Goal: Task Accomplishment & Management: Use online tool/utility

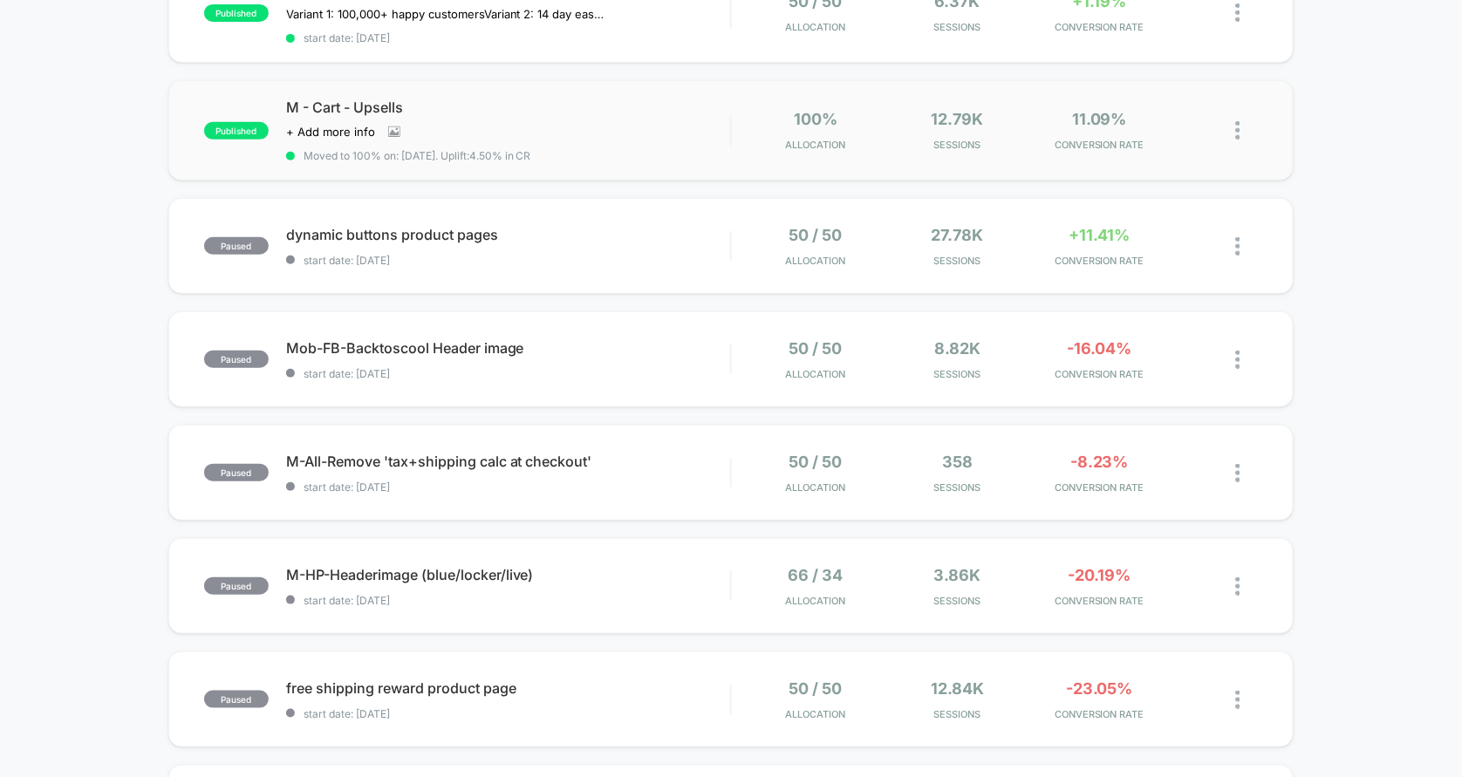
scroll to position [71, 0]
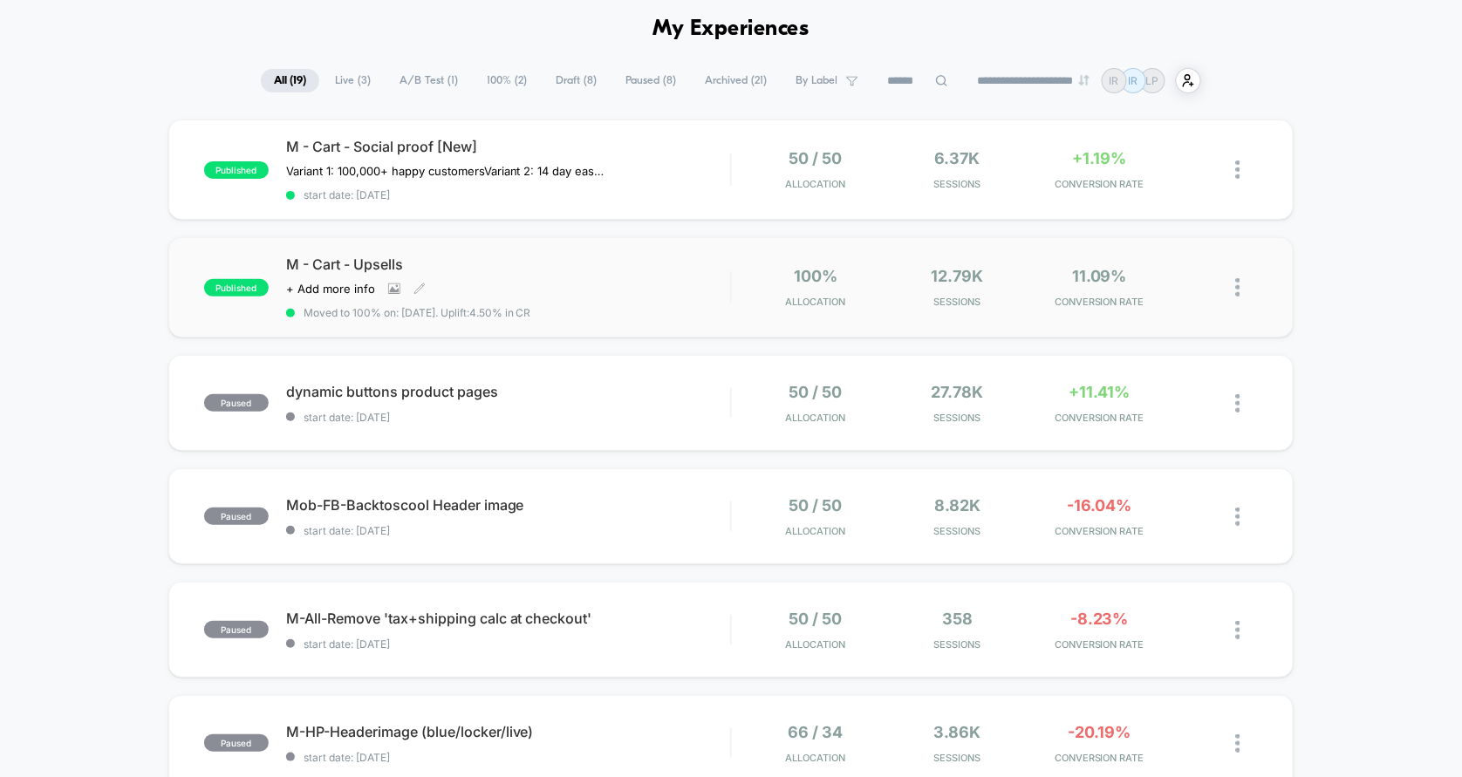
click at [639, 273] on div "M - Cart - Upsells Click to view images Click to edit experience details + Add …" at bounding box center [508, 288] width 445 height 64
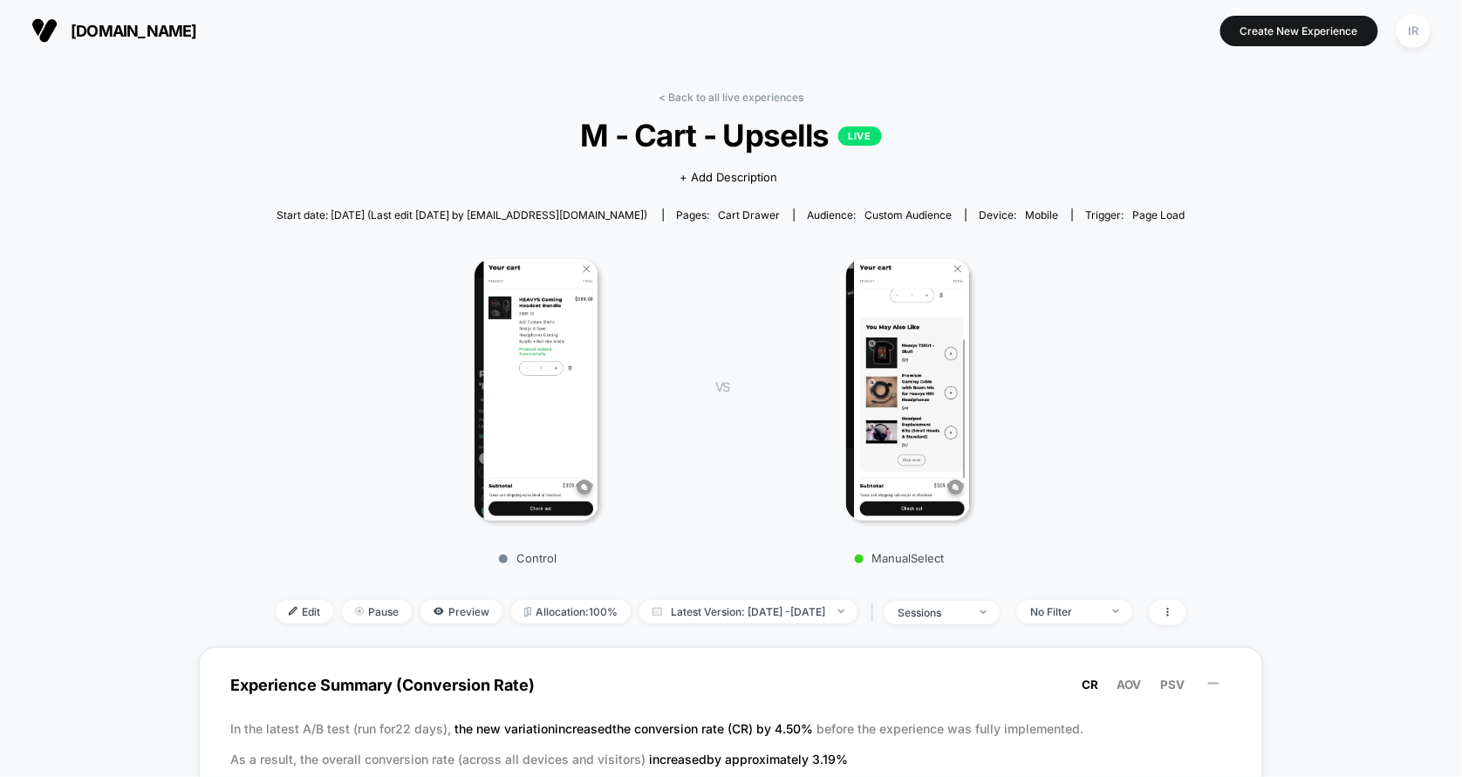
click at [283, 627] on div "< Back to all live experiences M - Cart - Upsells LIVE Click to view images Cli…" at bounding box center [731, 369] width 911 height 556
click at [283, 612] on span "Edit" at bounding box center [305, 612] width 58 height 24
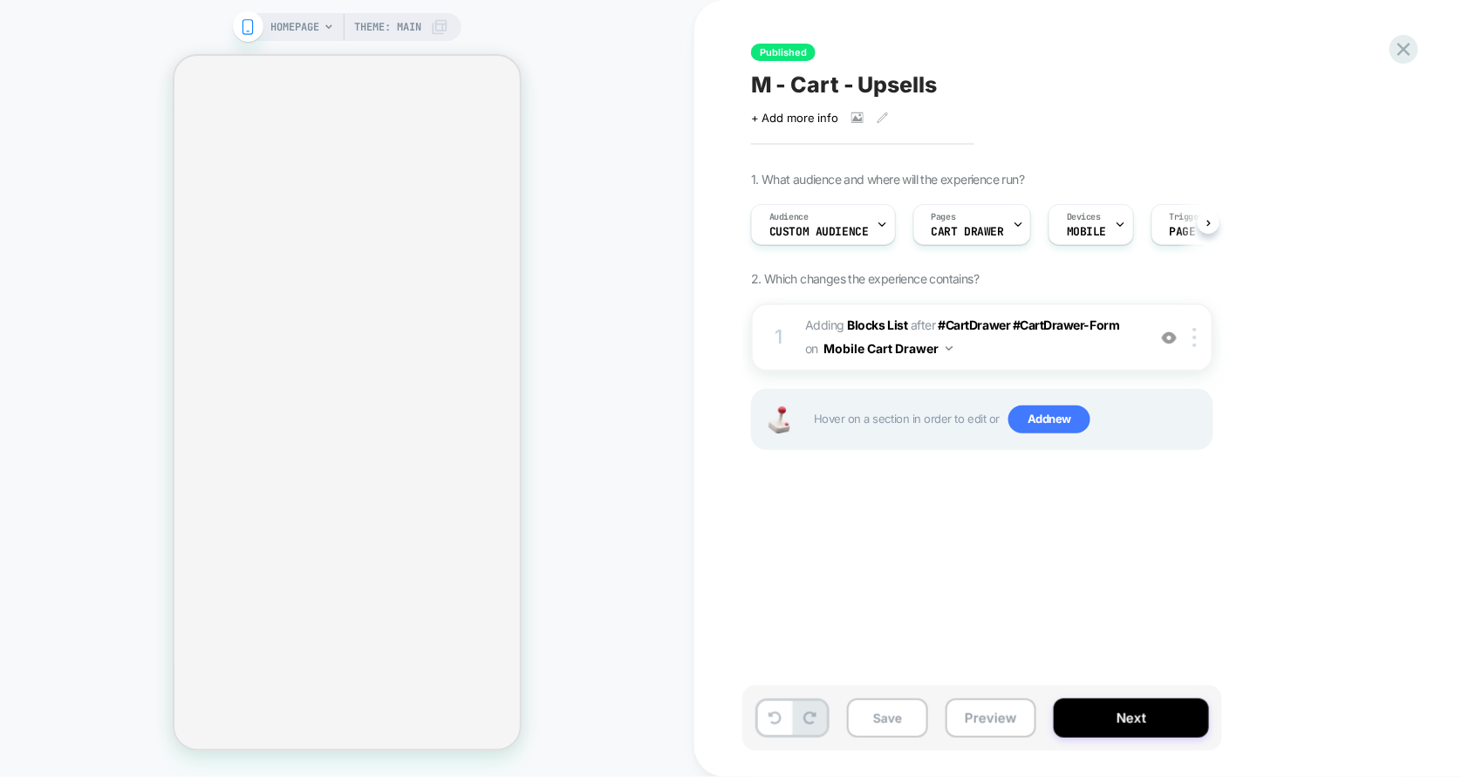
scroll to position [0, 1]
click at [624, 248] on div "HOMEPAGE Theme: MAIN" at bounding box center [347, 388] width 694 height 742
click at [1016, 349] on span "#_loomi_addon_1753278396767 Adding Blocks List AFTER #CartDrawer #CartDrawer-Fo…" at bounding box center [971, 337] width 332 height 47
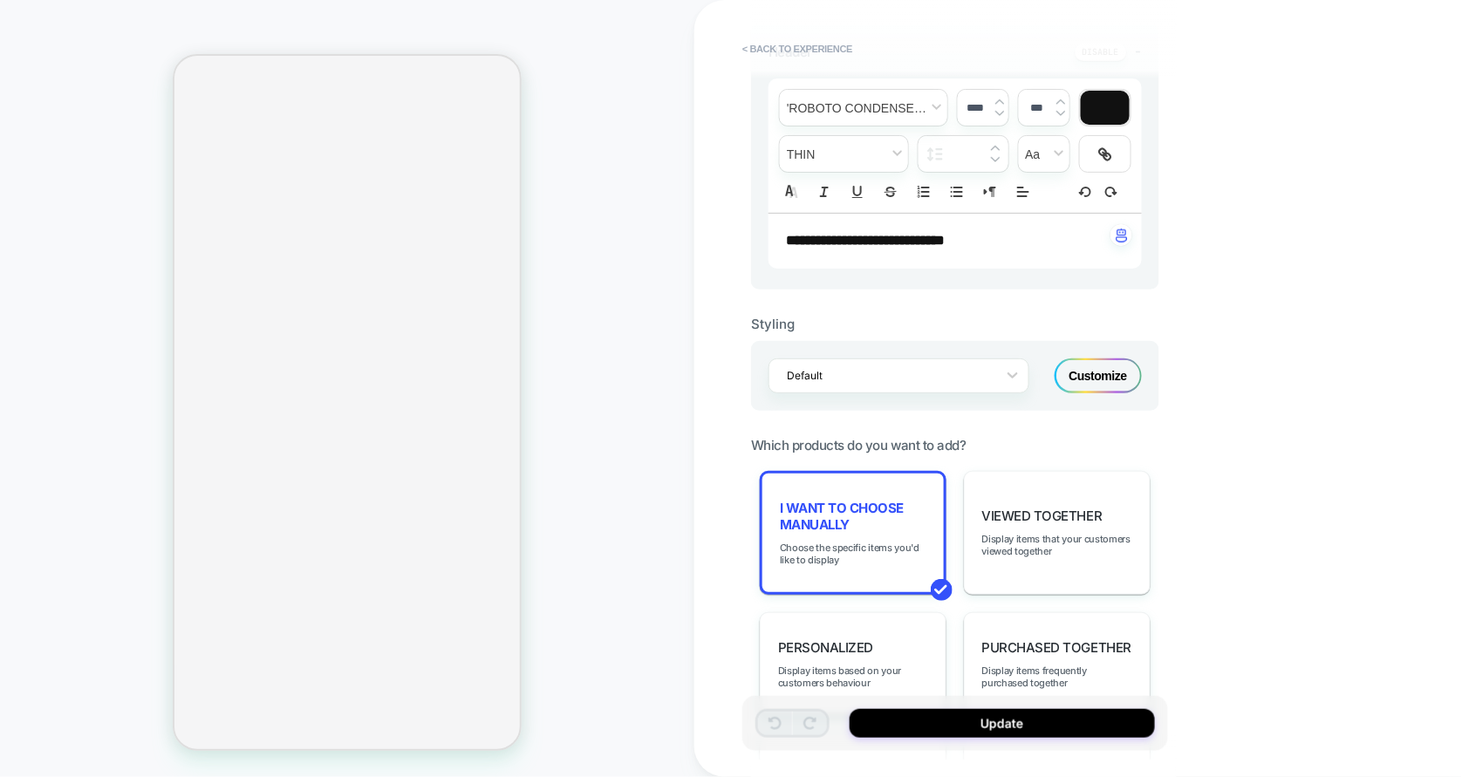
scroll to position [716, 0]
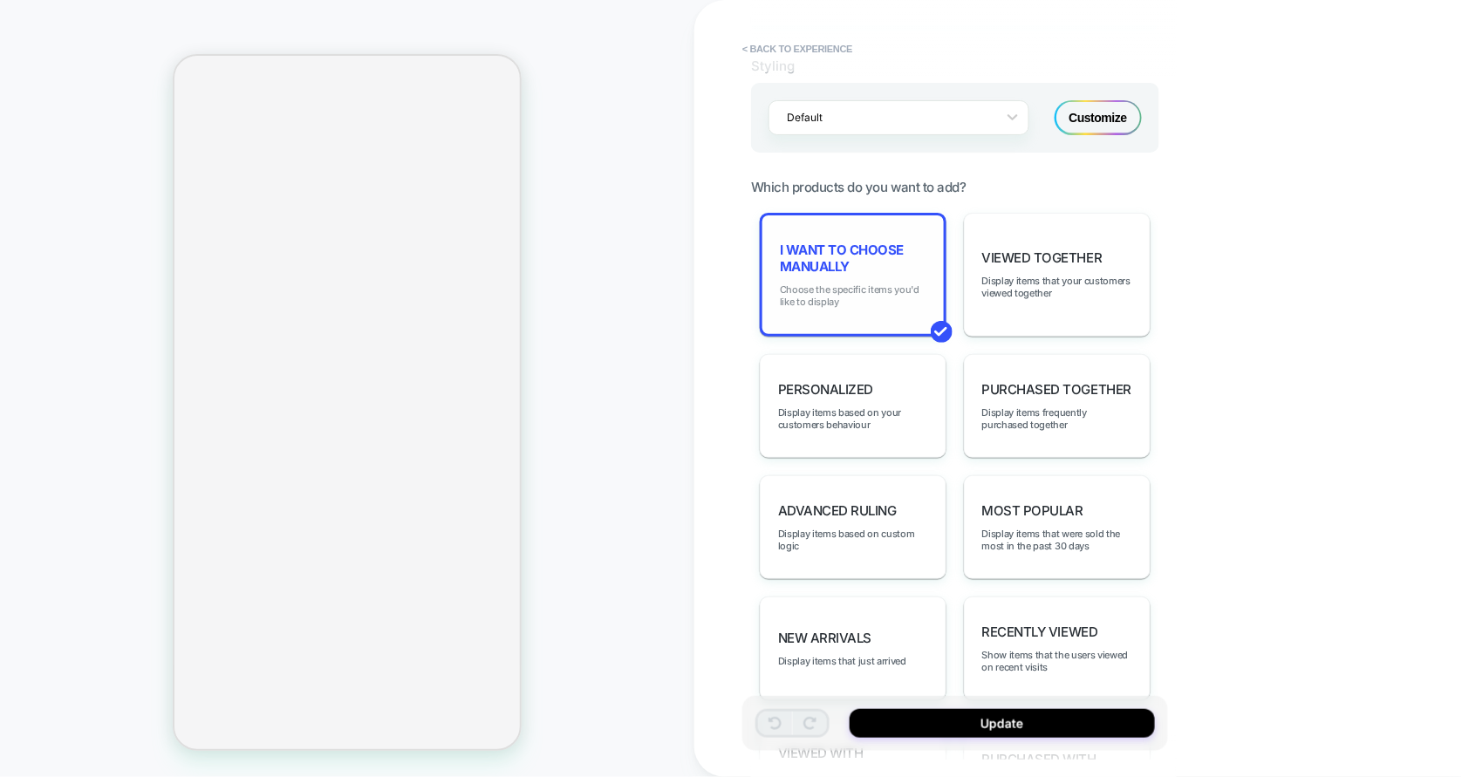
click at [868, 293] on span "Choose the specific items you'd like to display" at bounding box center [853, 295] width 147 height 24
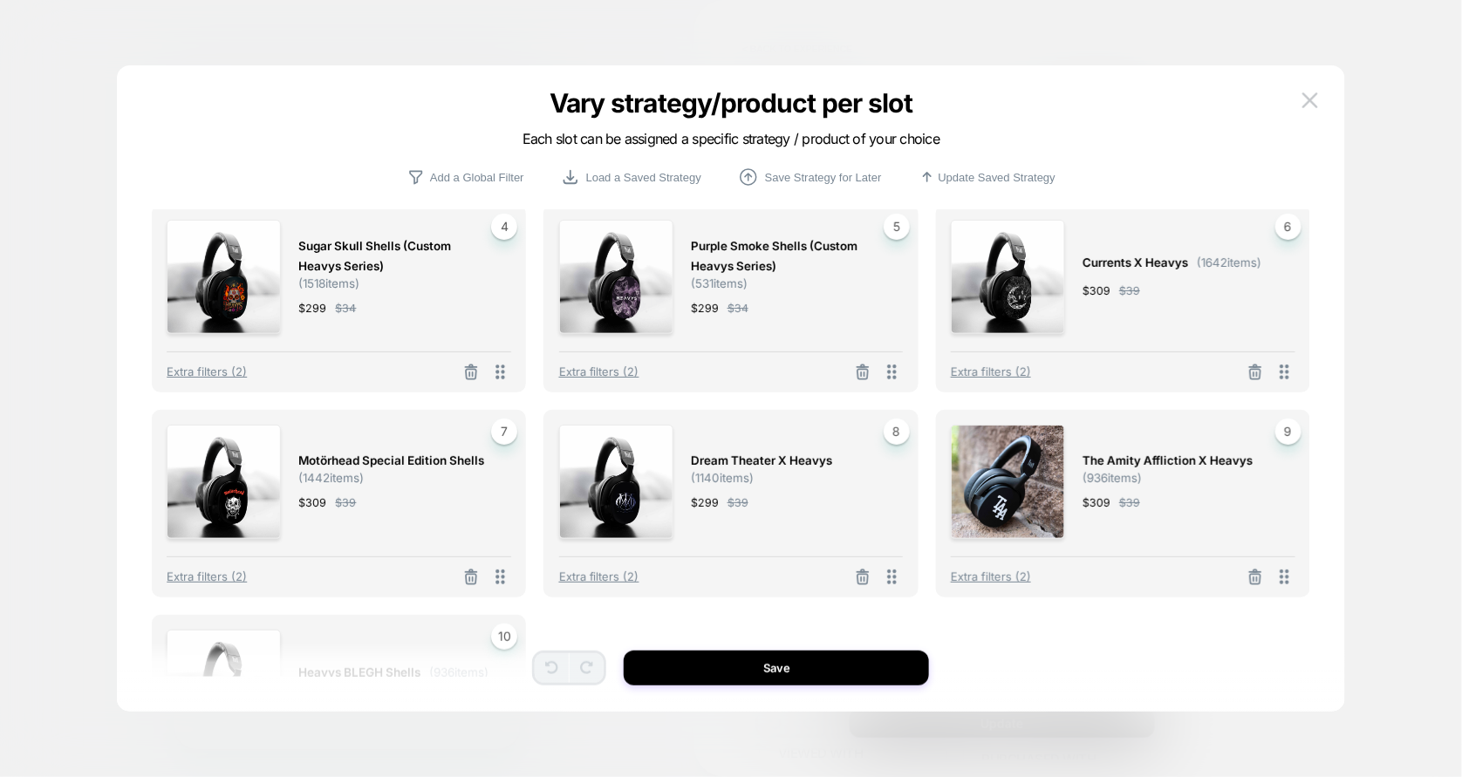
scroll to position [205, 0]
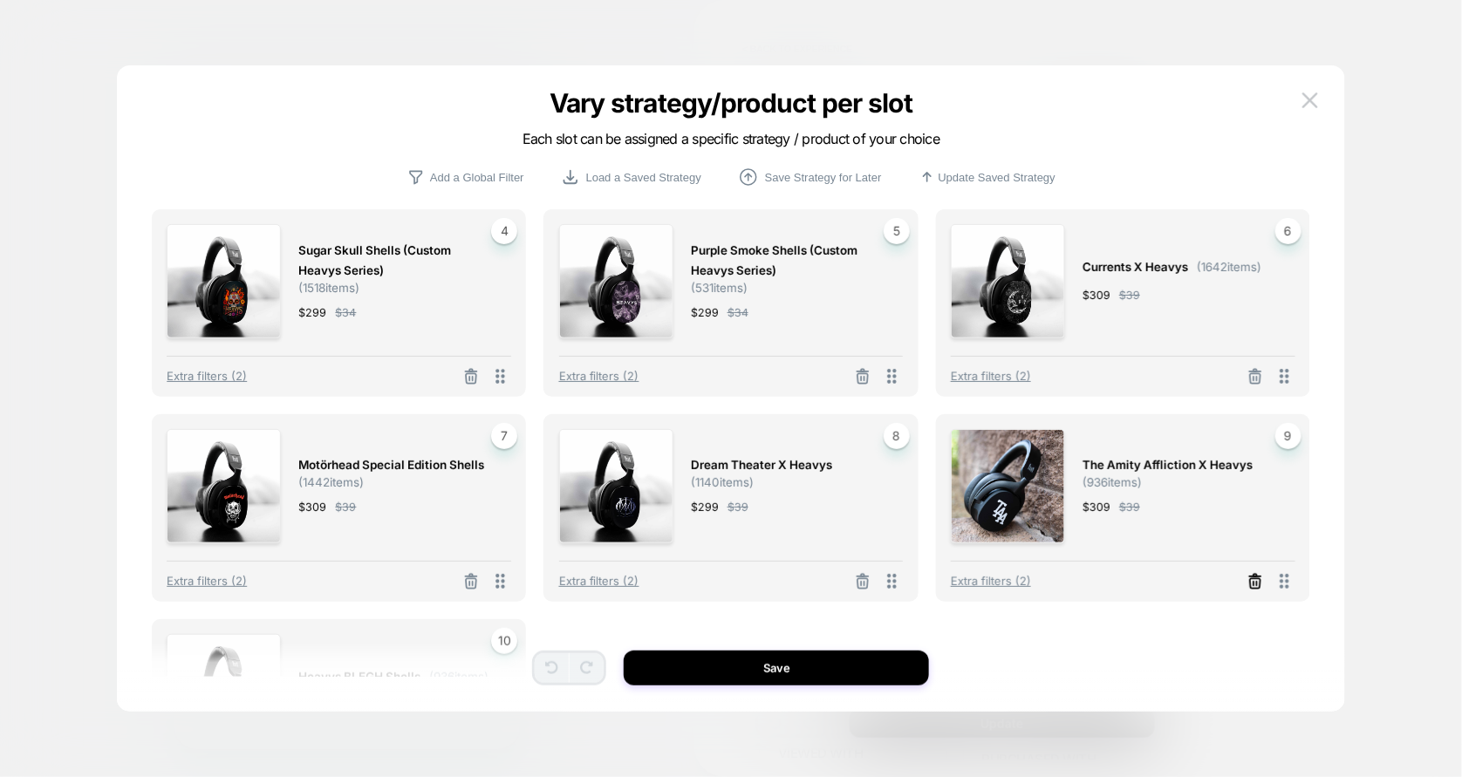
click at [1255, 579] on icon at bounding box center [1254, 581] width 17 height 17
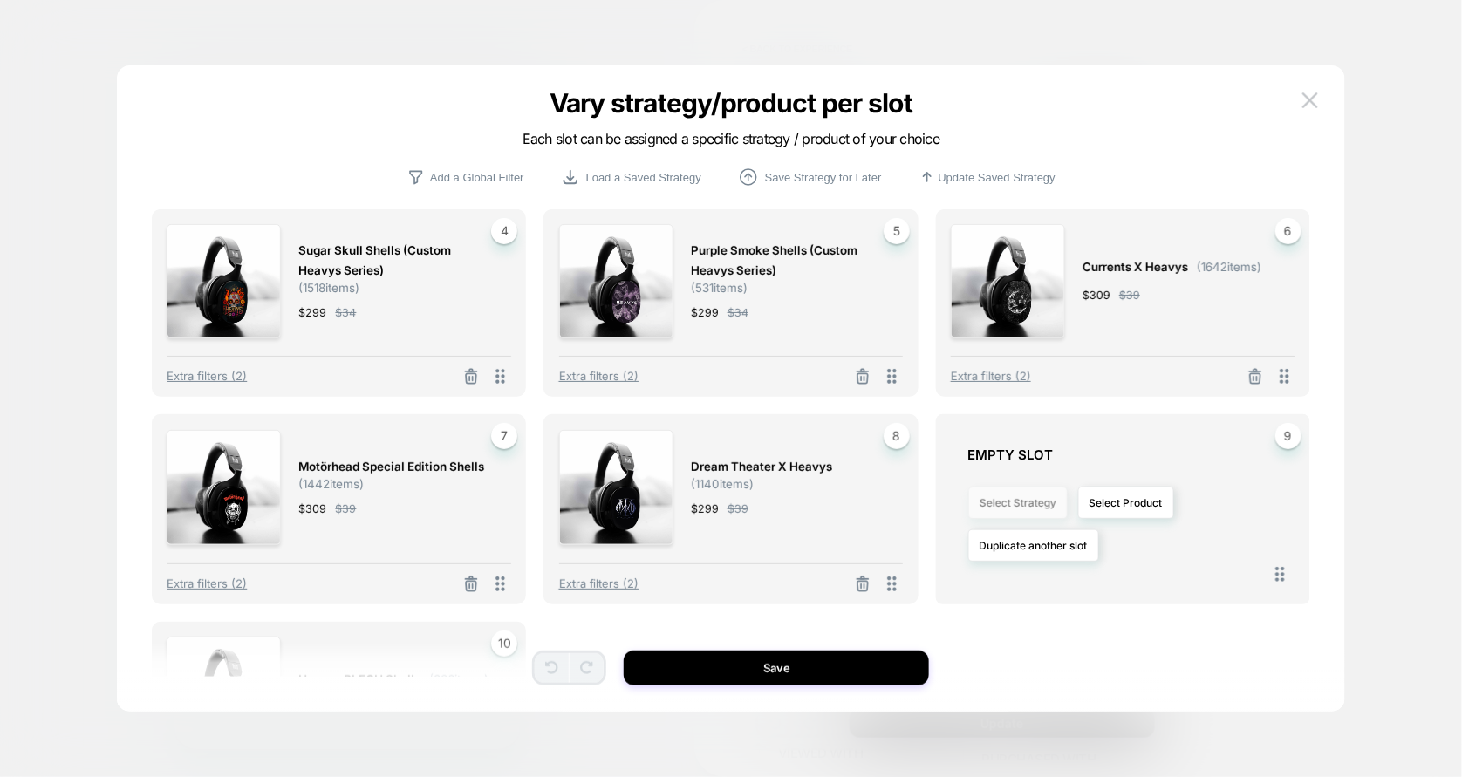
click at [1018, 502] on button "Select Strategy" at bounding box center [1017, 503] width 99 height 32
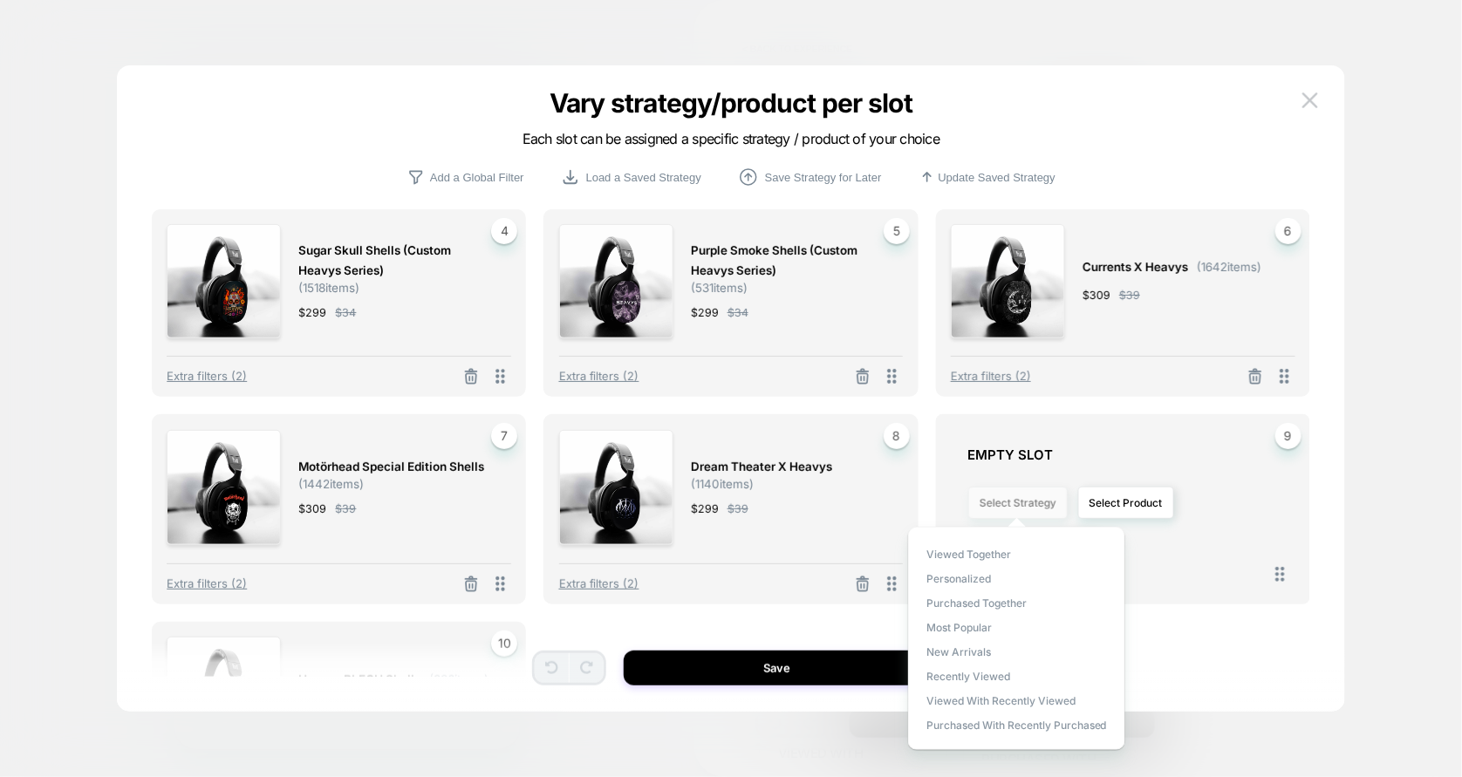
click at [1018, 502] on button "Select Strategy" at bounding box center [1017, 503] width 99 height 32
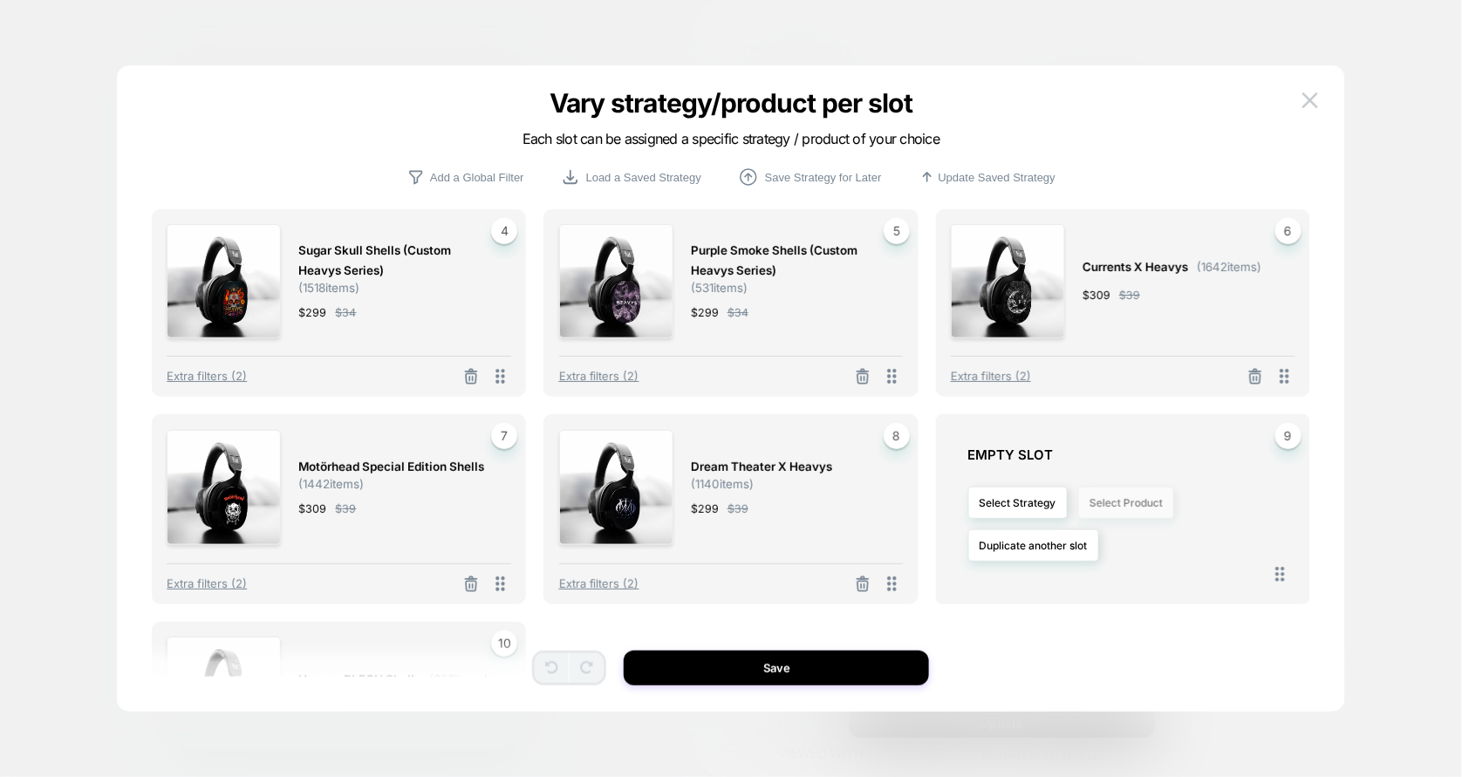
click at [1097, 502] on button "Select Product" at bounding box center [1126, 503] width 96 height 32
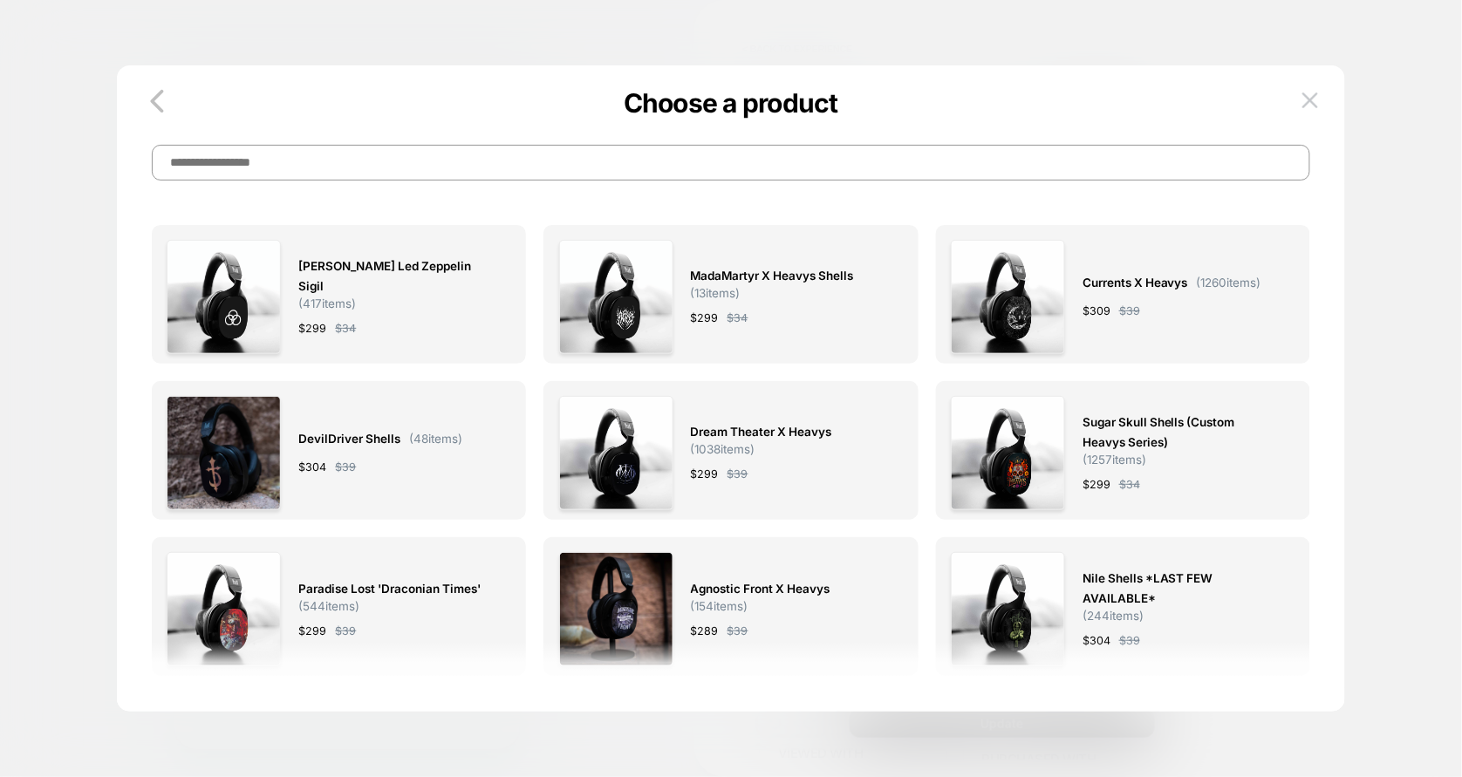
scroll to position [0, 0]
click at [1097, 502] on div "Sugar Skull Shells (Custom Heavys Series) ( 1257 items) $ 299 $ 34" at bounding box center [1179, 453] width 195 height 114
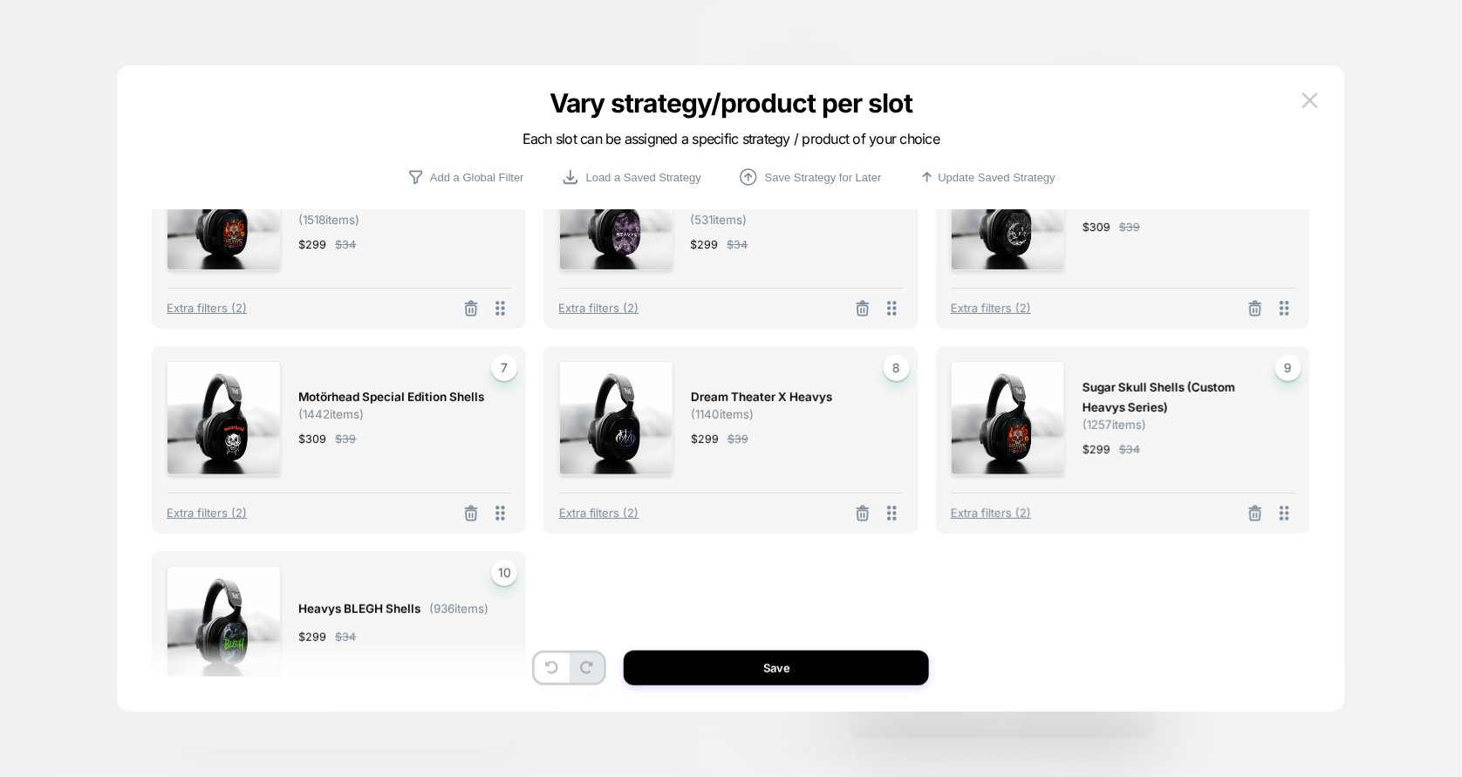
scroll to position [377, 0]
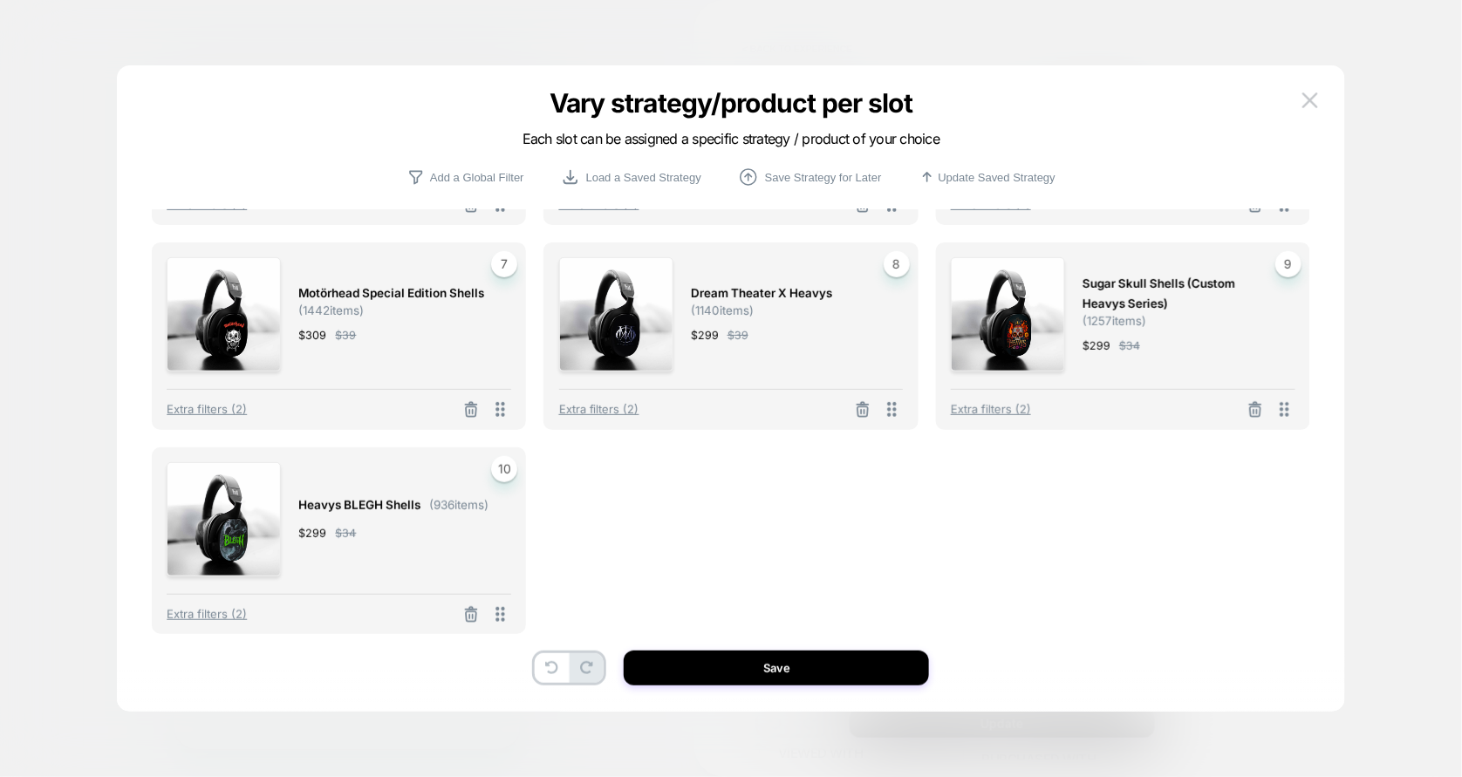
click at [575, 613] on div "Motionless In White Shells ( 1521 items) $ 309 $ 39 1 Extra filters (2) Premium…" at bounding box center [731, 443] width 1158 height 468
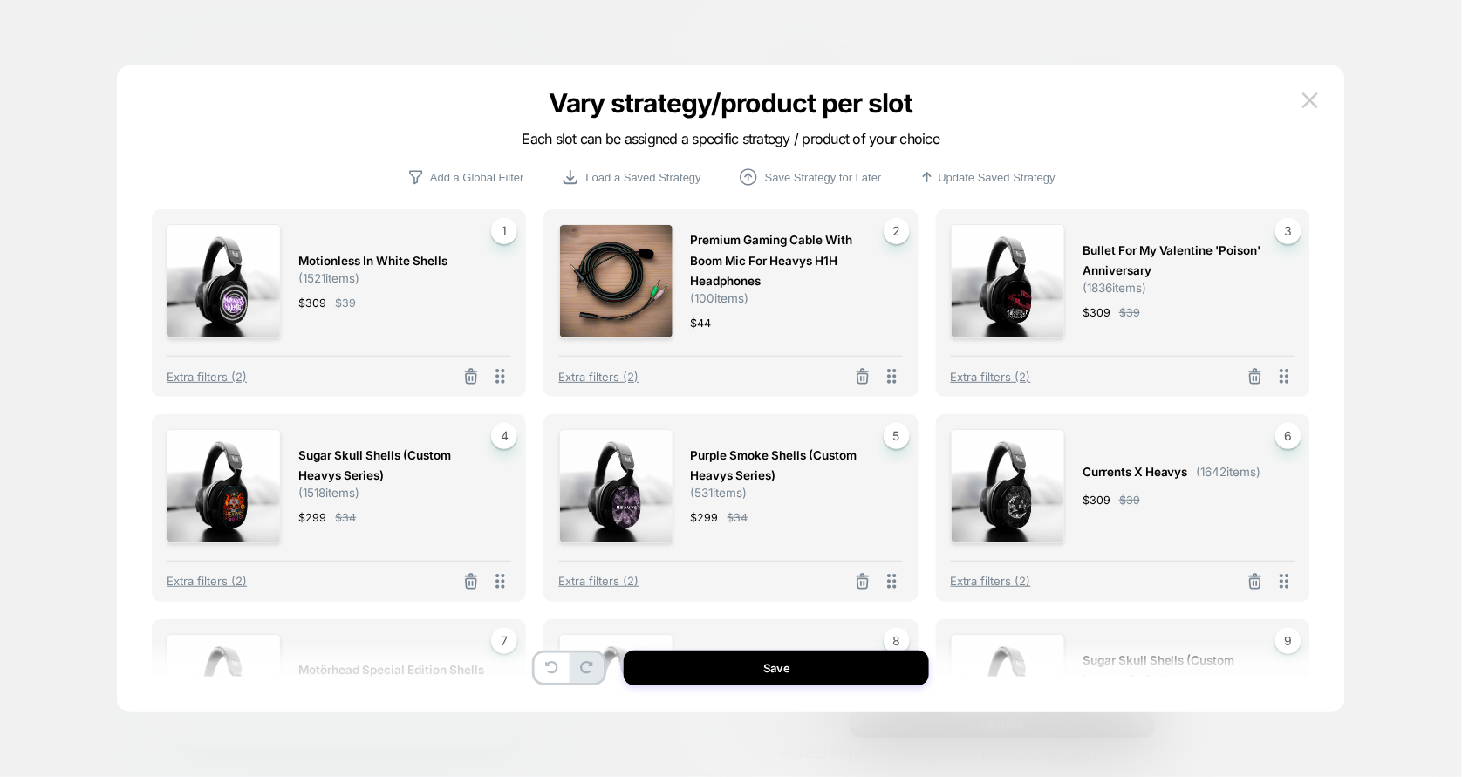
scroll to position [267, 0]
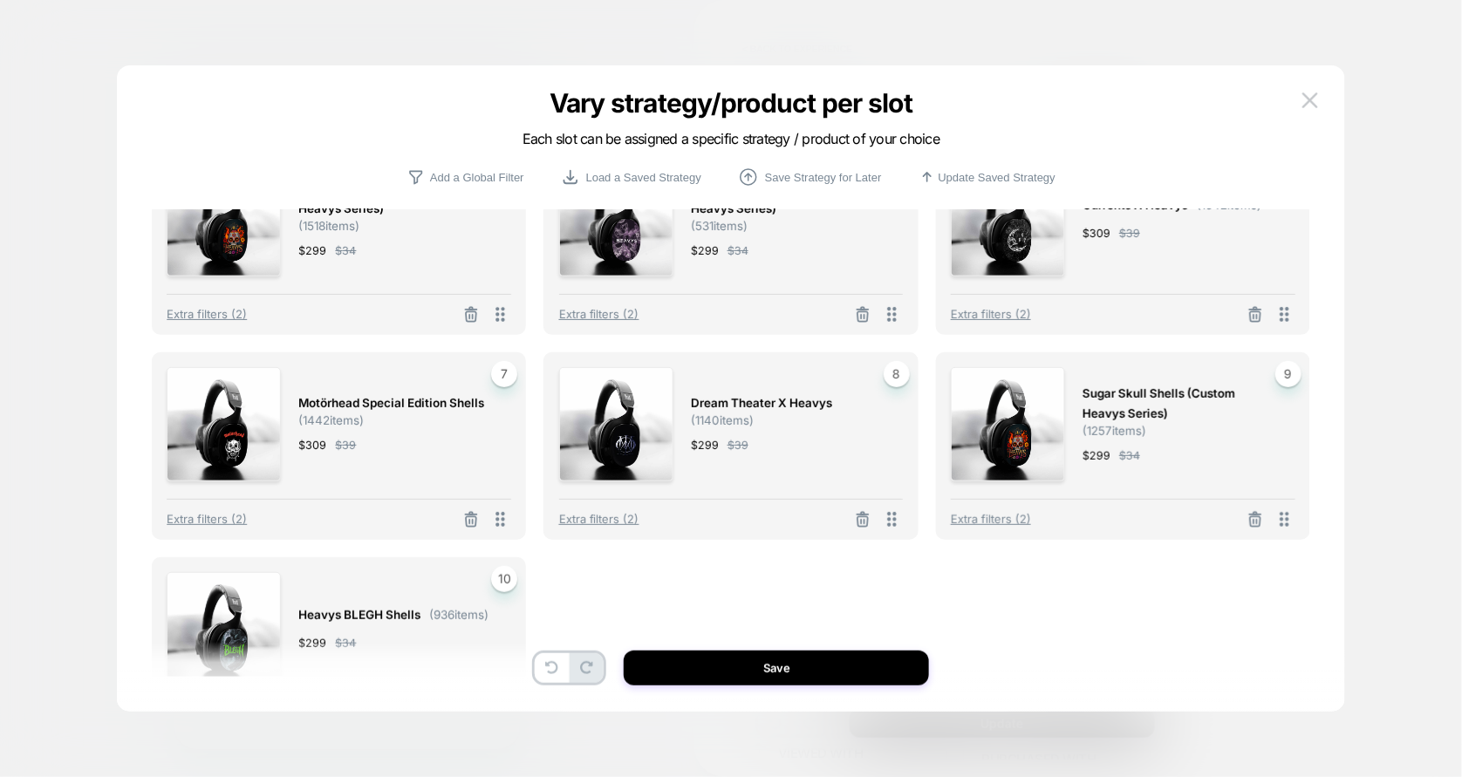
click at [1219, 399] on span "Sugar Skull Shells (Custom Heavys Series)" at bounding box center [1179, 404] width 195 height 40
click at [999, 521] on span "Extra filters (2)" at bounding box center [991, 519] width 80 height 14
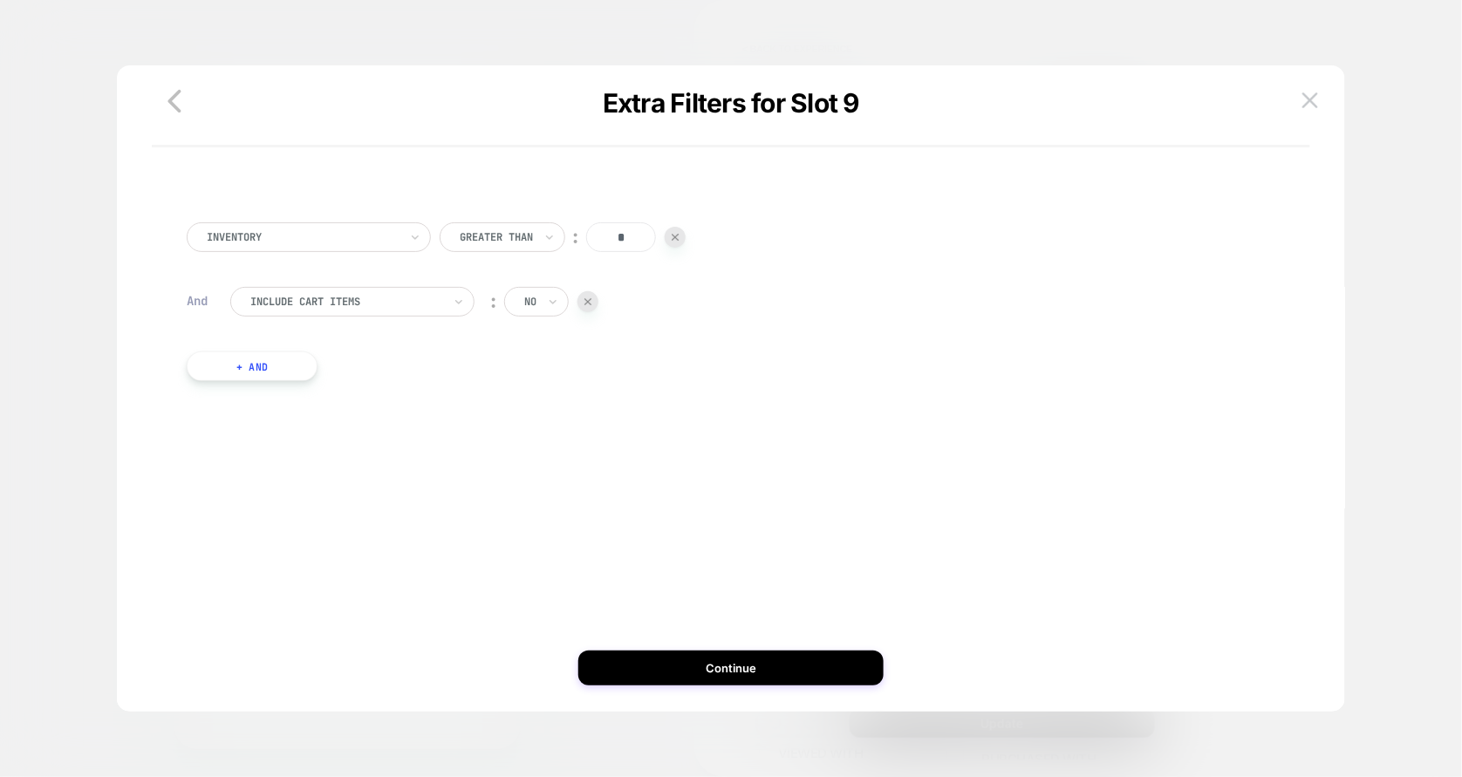
scroll to position [922, 0]
click at [1299, 92] on button at bounding box center [1310, 100] width 26 height 26
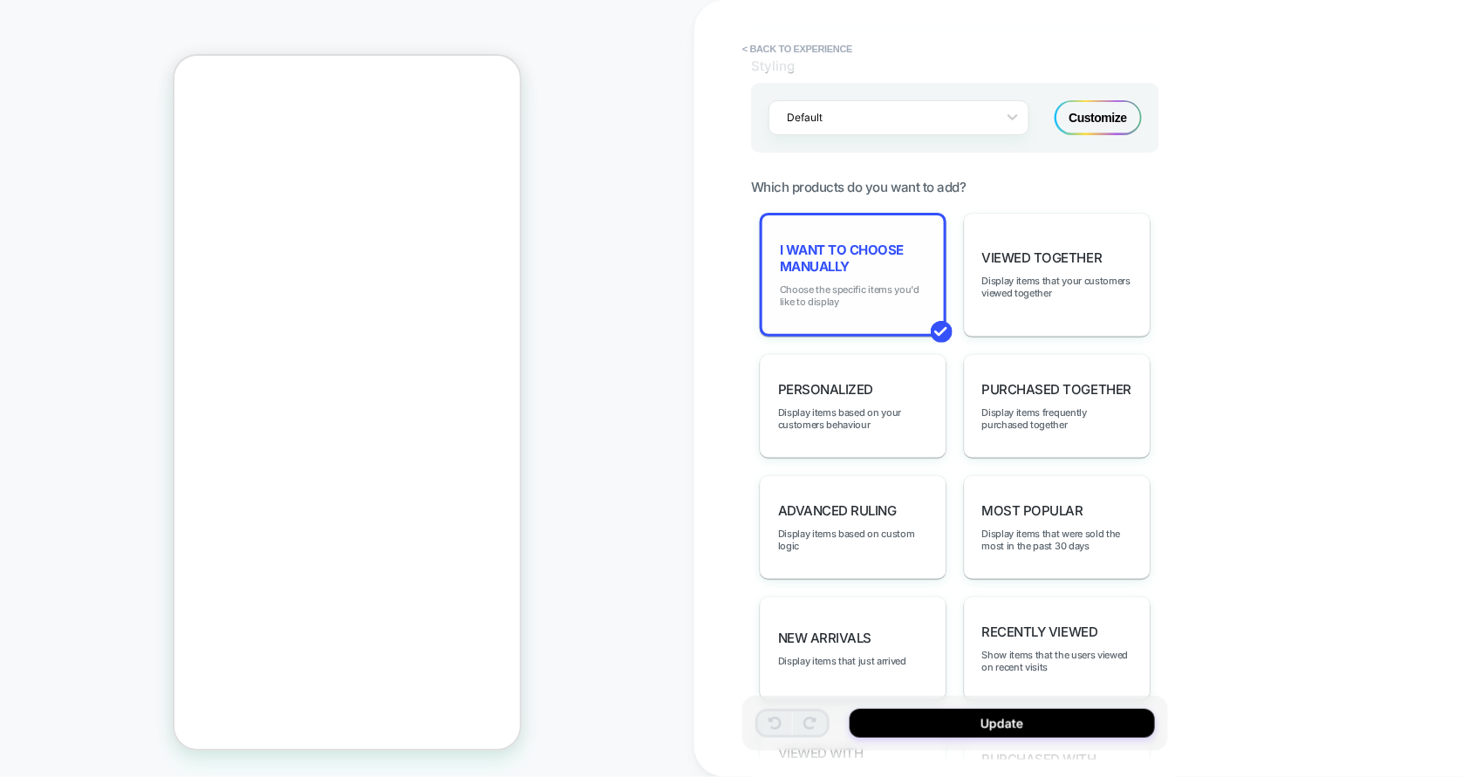
click at [876, 296] on span "Choose the specific items you'd like to display" at bounding box center [853, 295] width 147 height 24
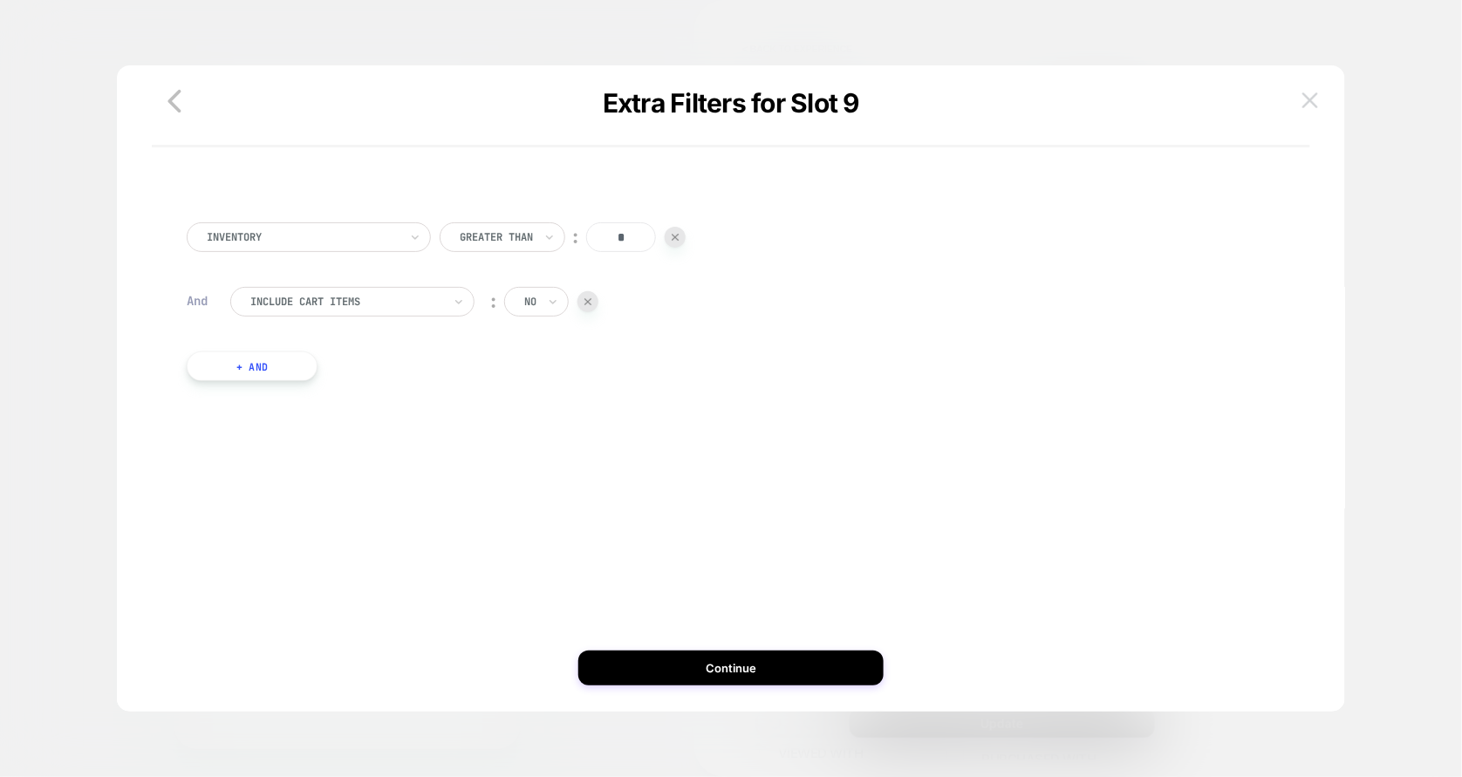
click at [1321, 92] on button at bounding box center [1310, 100] width 26 height 26
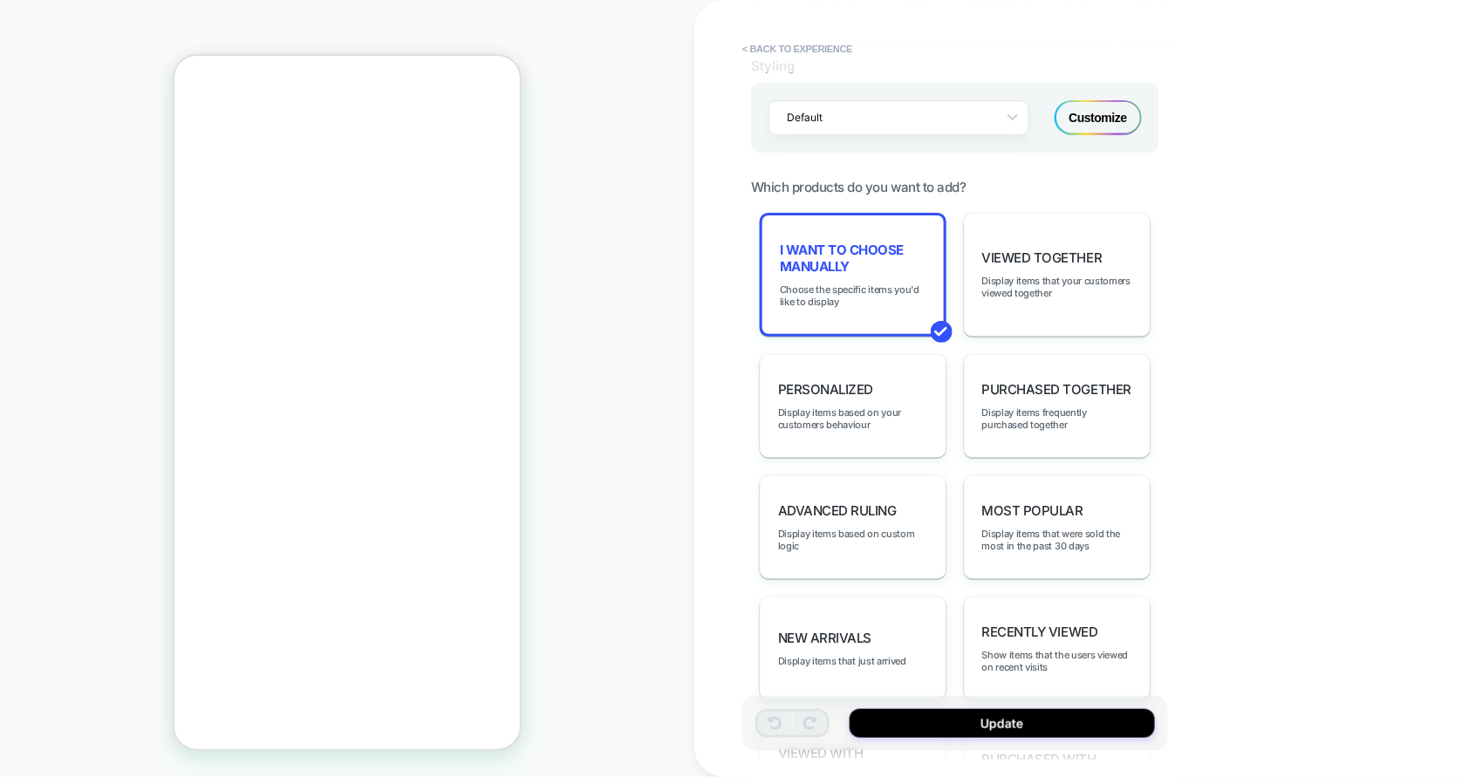
scroll to position [883, 0]
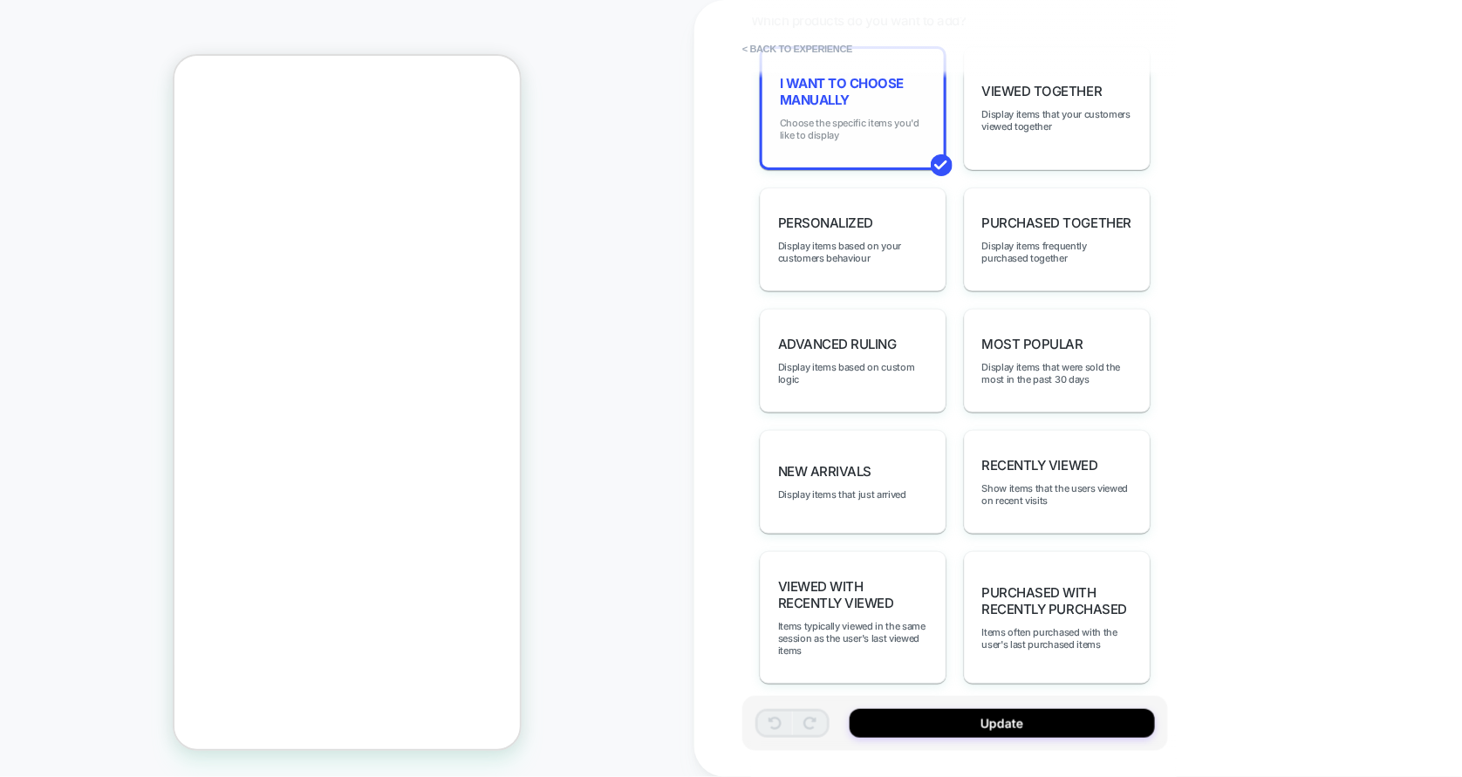
click at [858, 132] on span "Choose the specific items you'd like to display" at bounding box center [853, 129] width 147 height 24
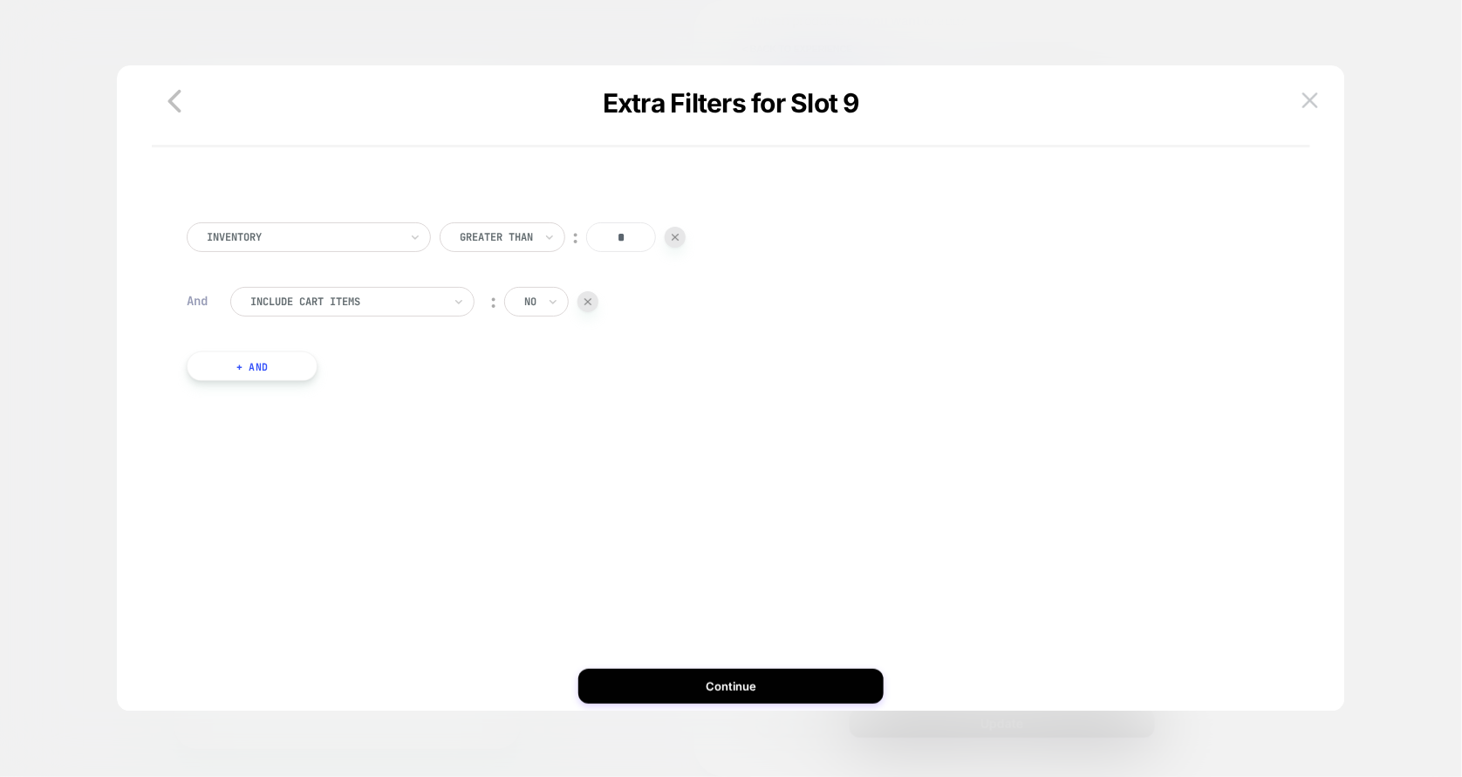
scroll to position [9, 0]
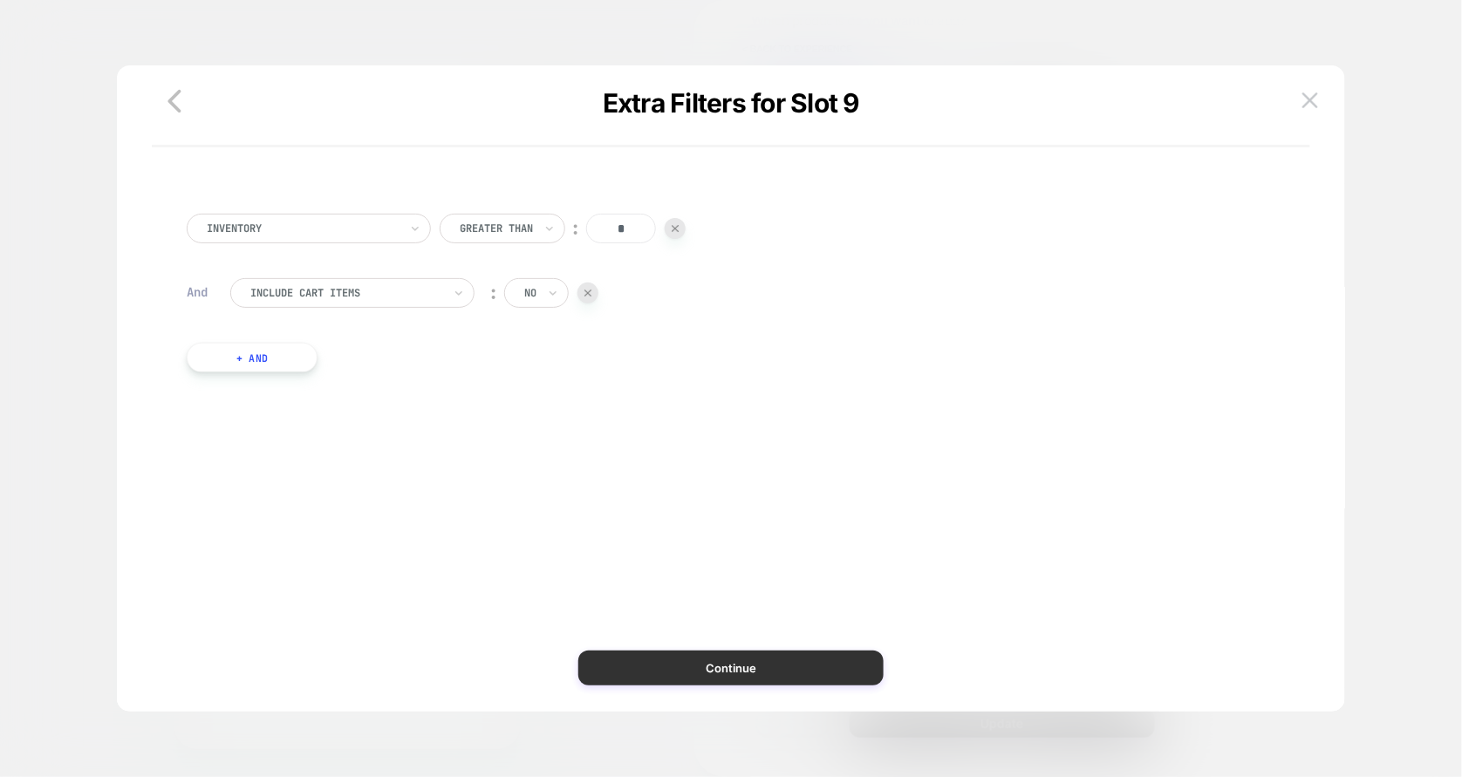
click at [720, 658] on button "Continue" at bounding box center [730, 668] width 305 height 35
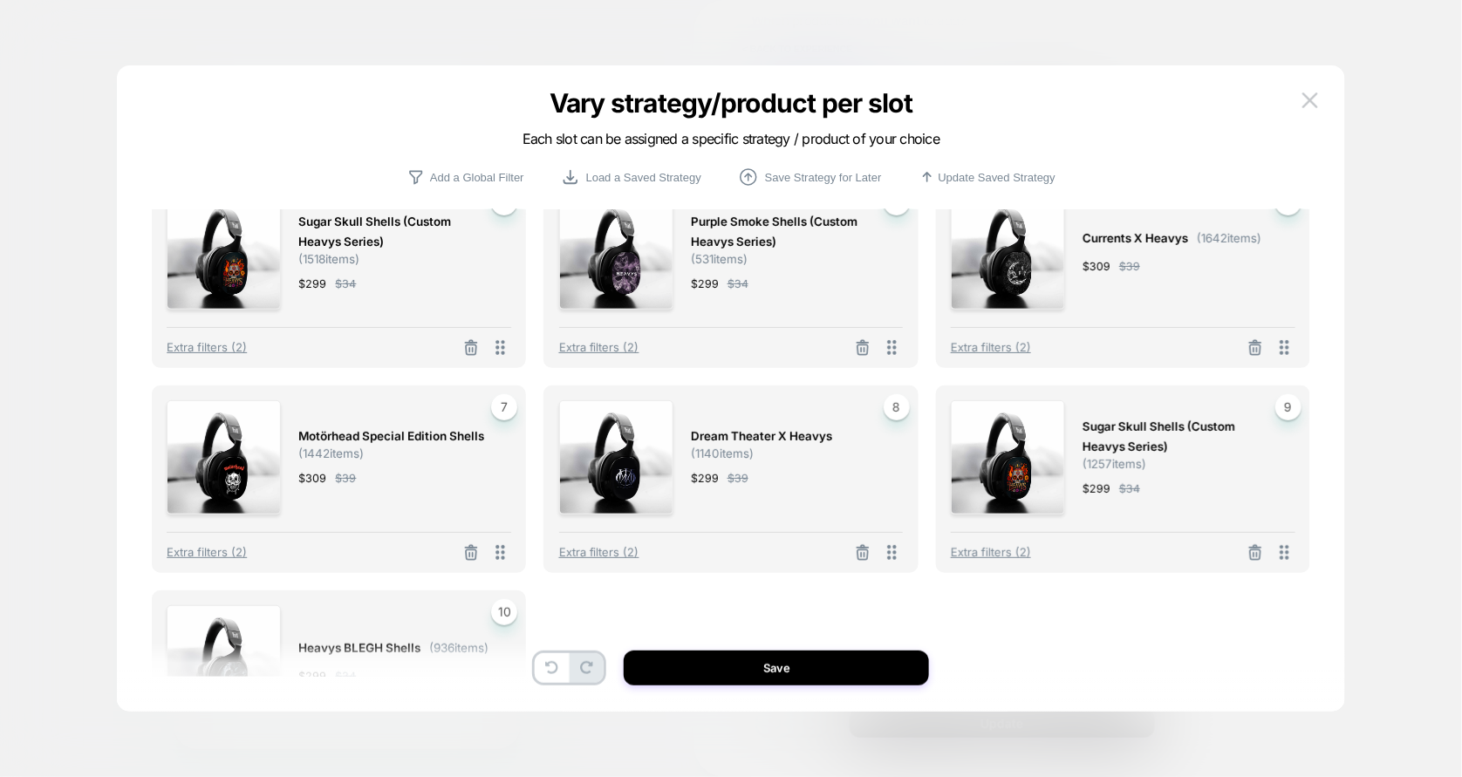
scroll to position [249, 0]
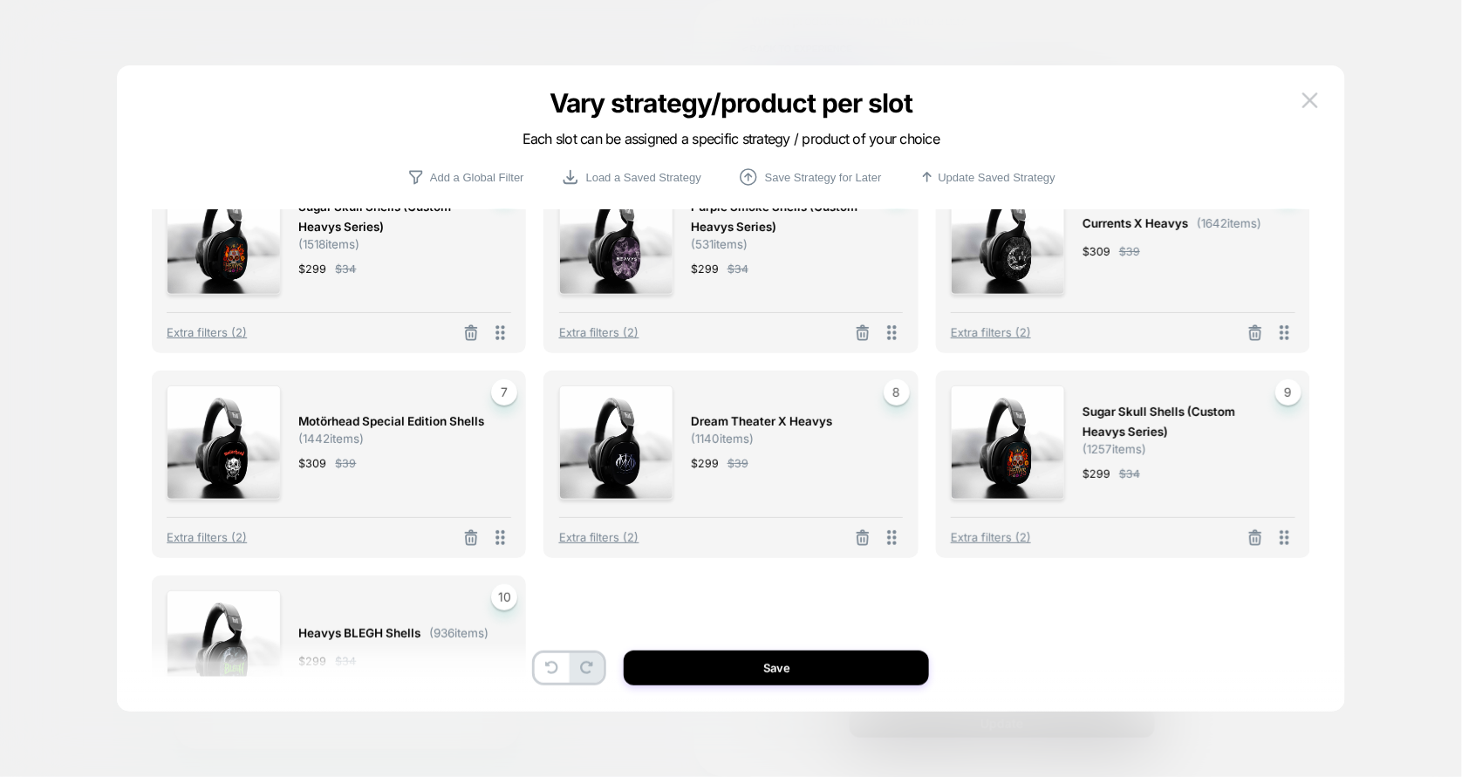
click at [1028, 468] on img at bounding box center [1008, 443] width 114 height 114
click at [1014, 542] on span "Extra filters (2)" at bounding box center [991, 537] width 80 height 14
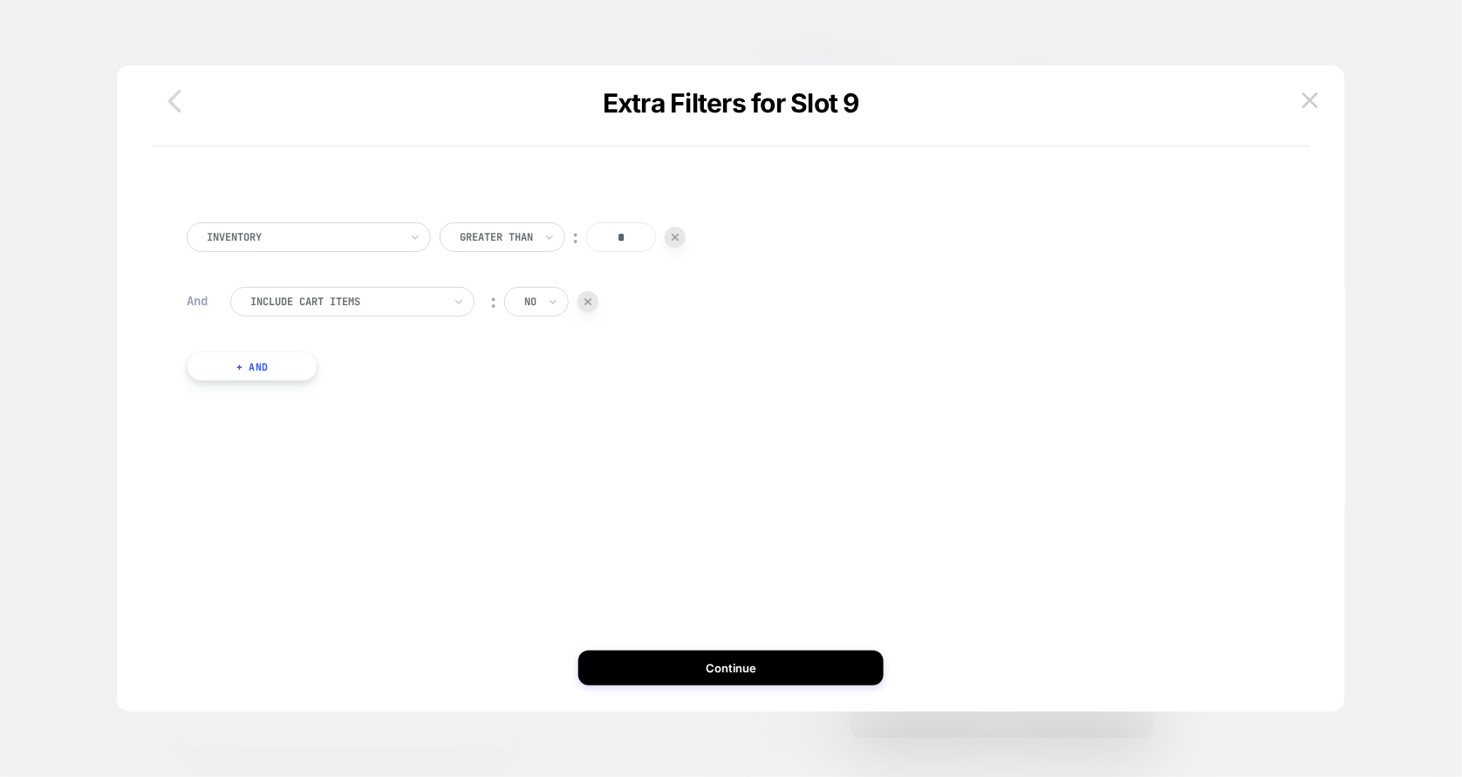
click at [173, 105] on icon "button" at bounding box center [174, 101] width 13 height 23
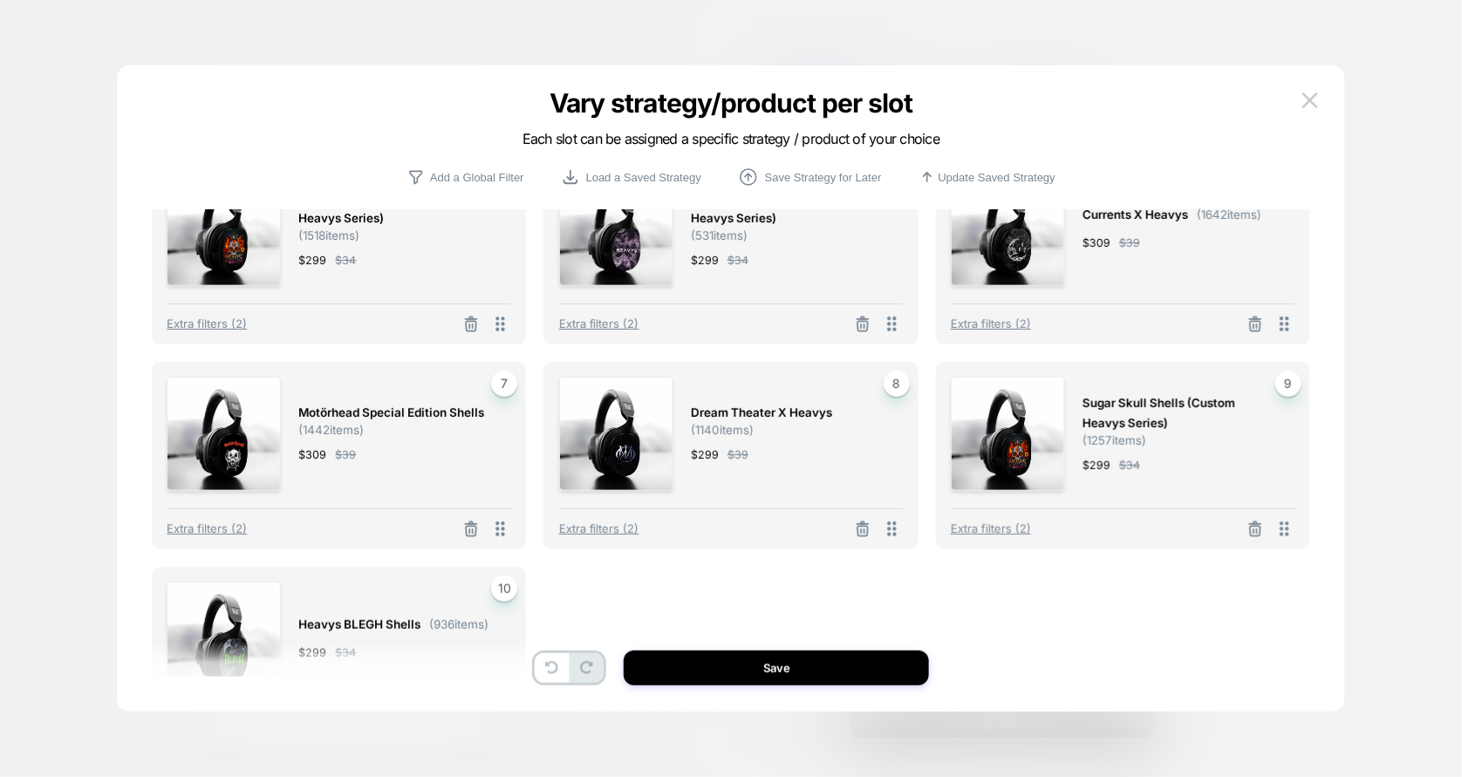
scroll to position [377, 0]
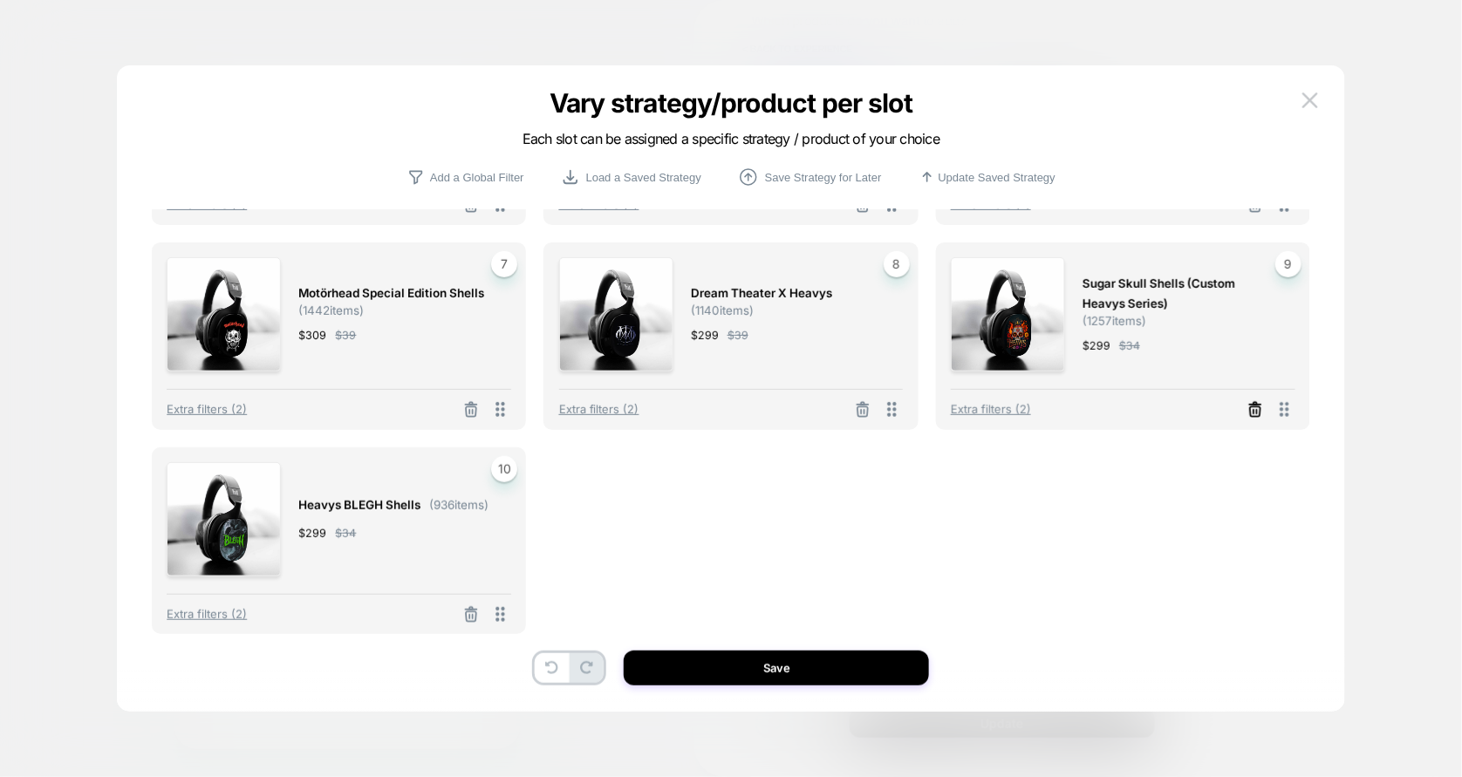
click at [1252, 404] on icon at bounding box center [1254, 409] width 17 height 17
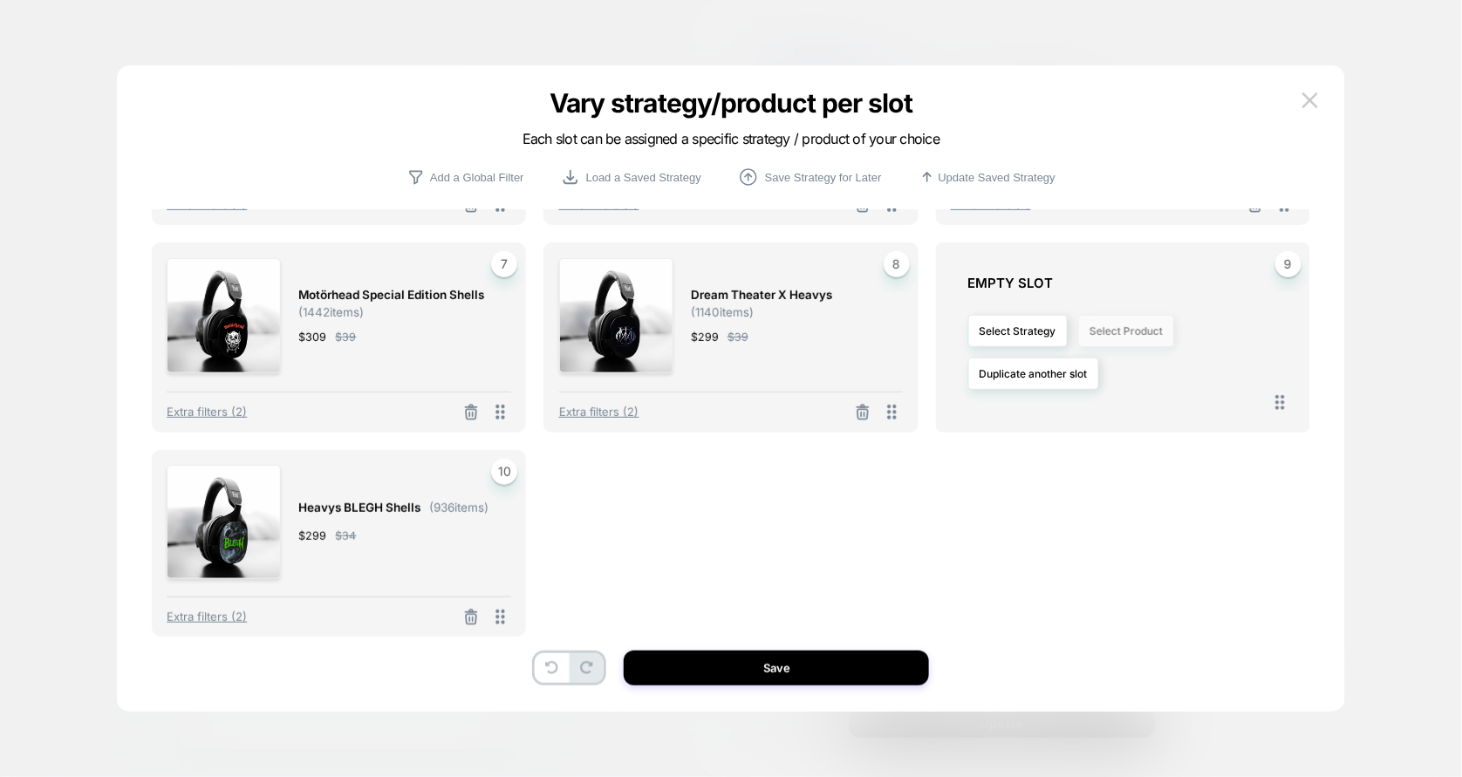
click at [1099, 330] on button "Select Product" at bounding box center [1126, 331] width 96 height 32
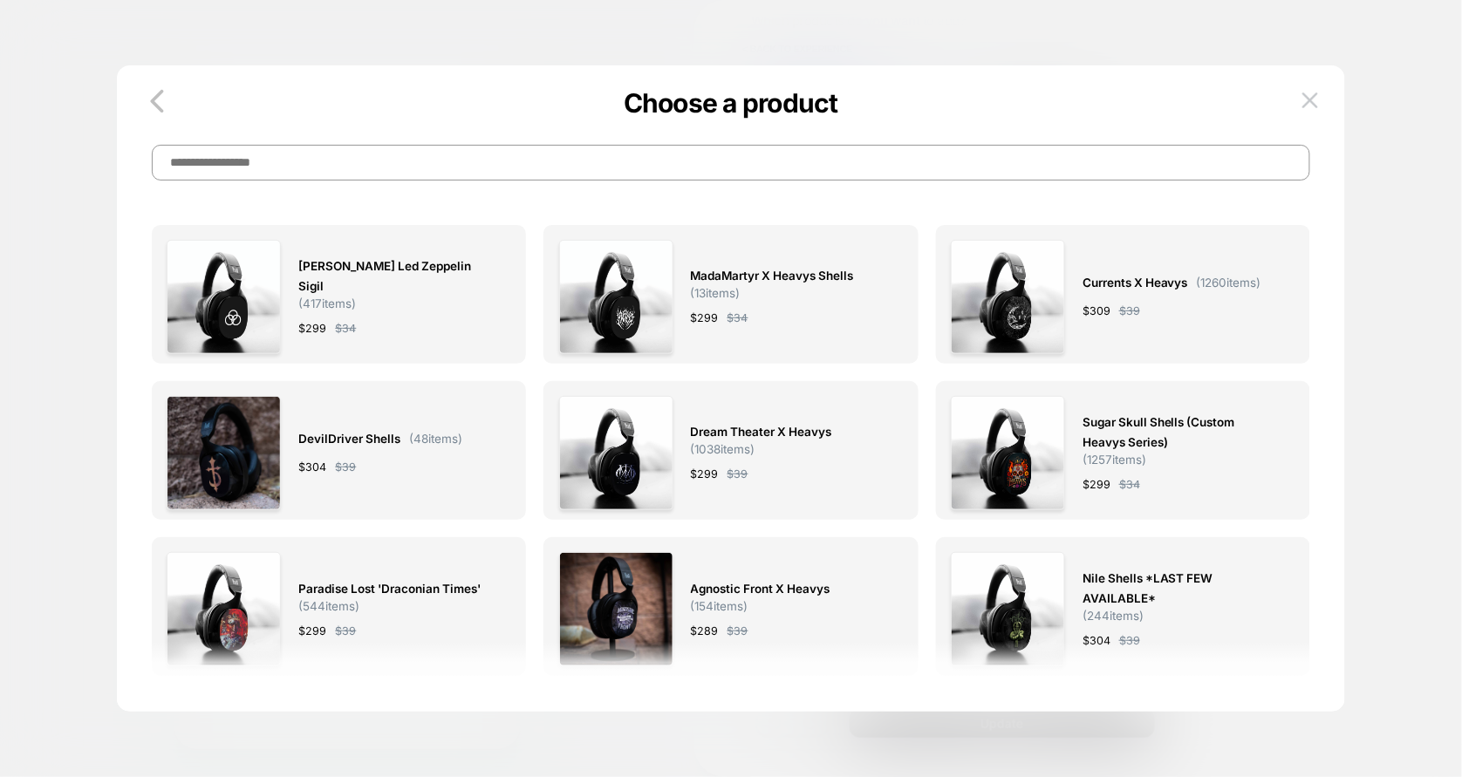
scroll to position [0, 0]
type input "******"
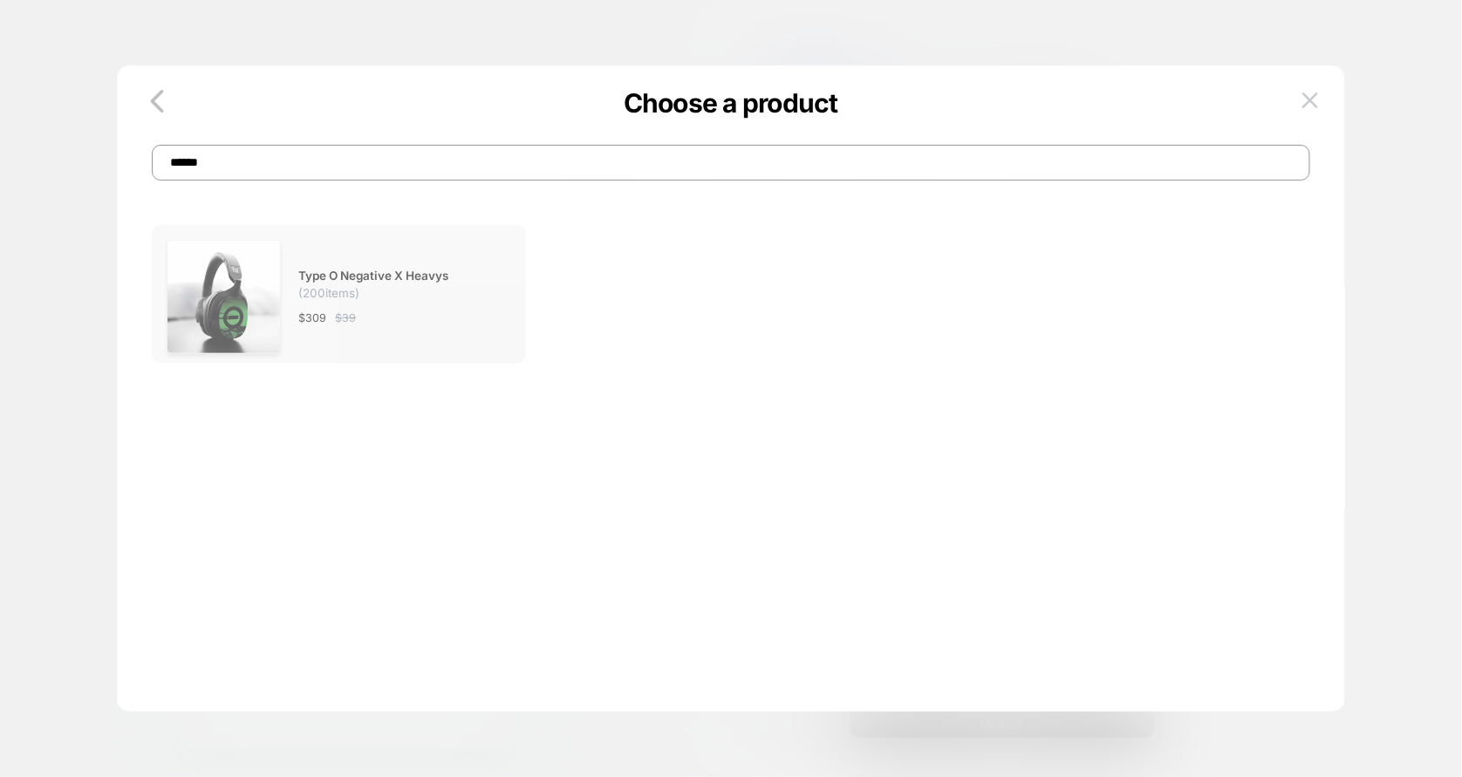
click at [247, 265] on img at bounding box center [224, 297] width 114 height 114
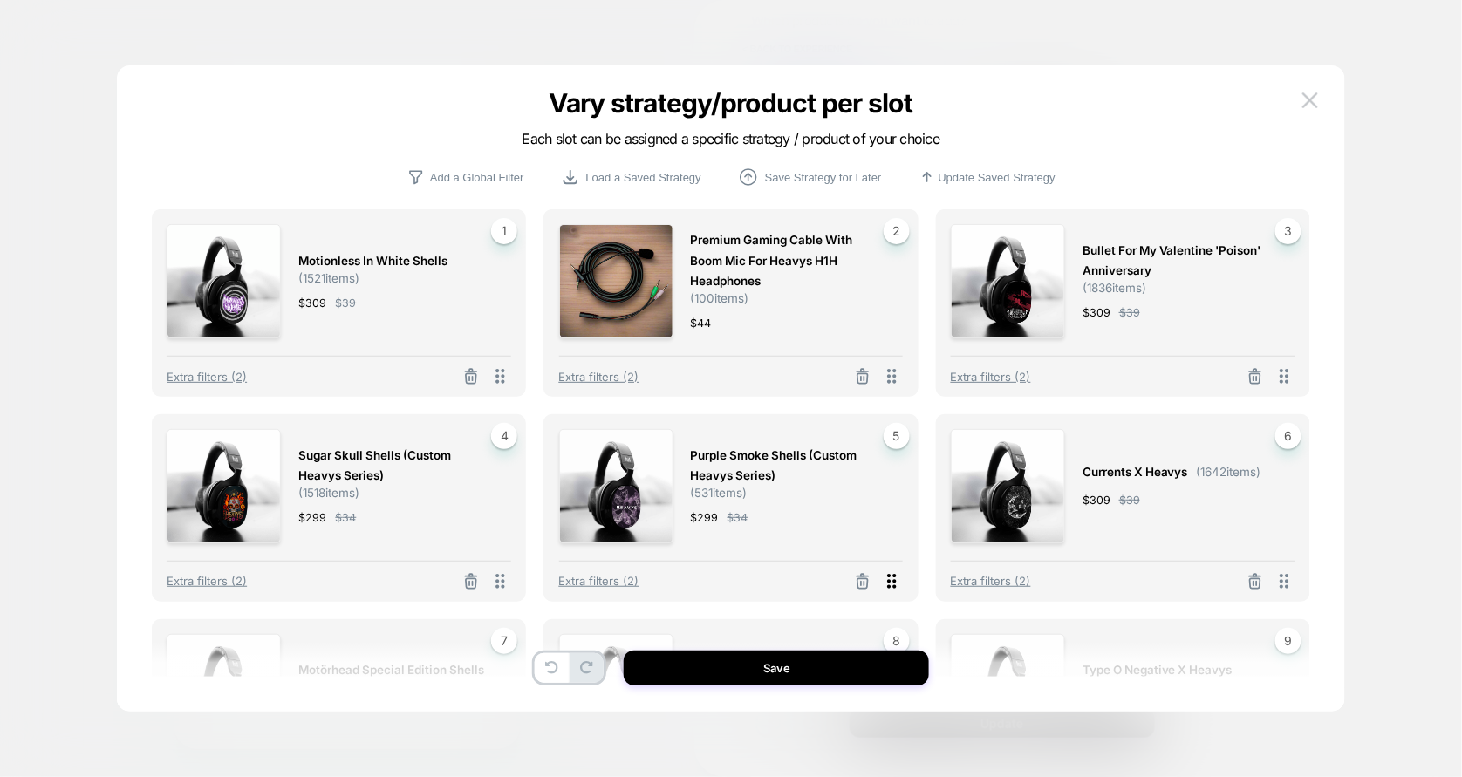
scroll to position [377, 0]
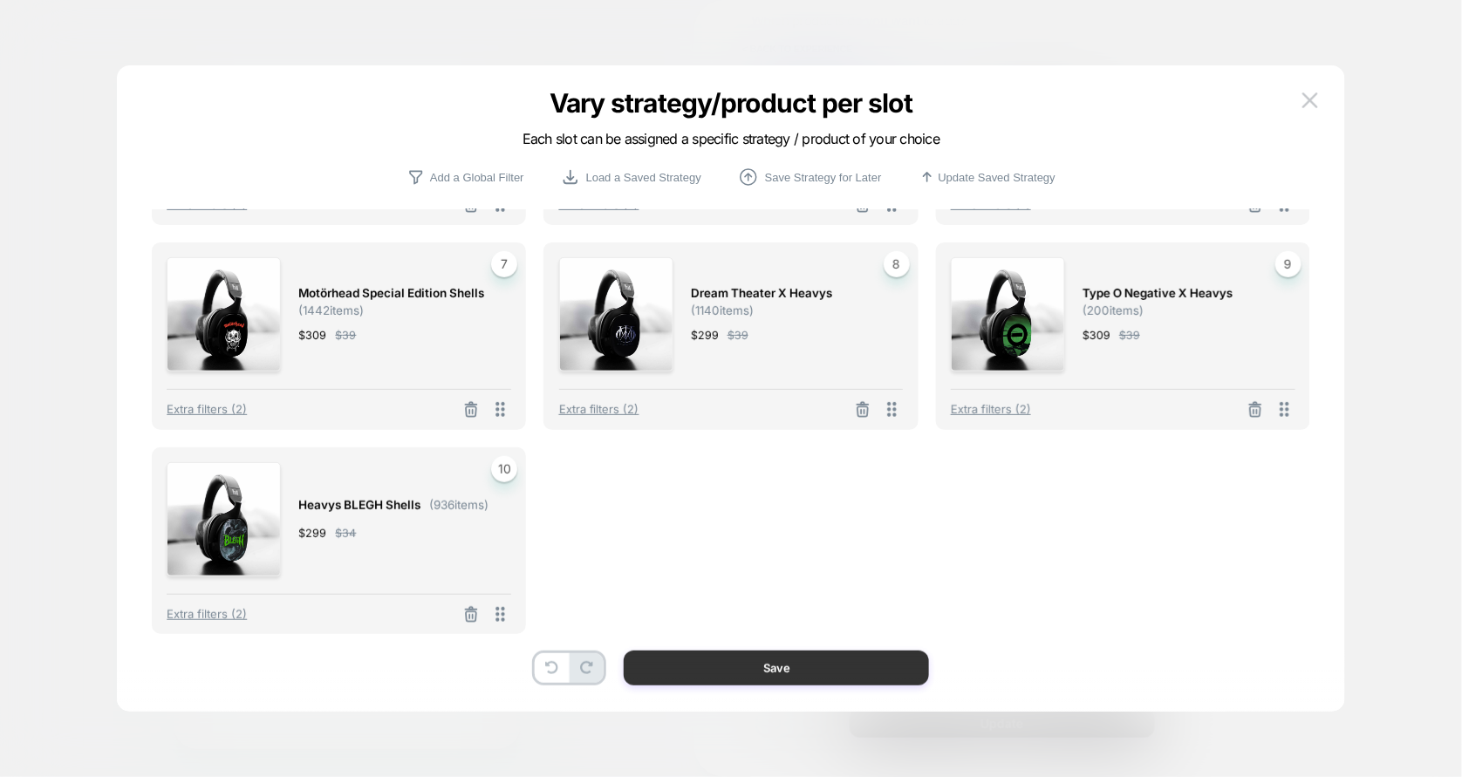
click at [832, 670] on button "Save" at bounding box center [776, 668] width 305 height 35
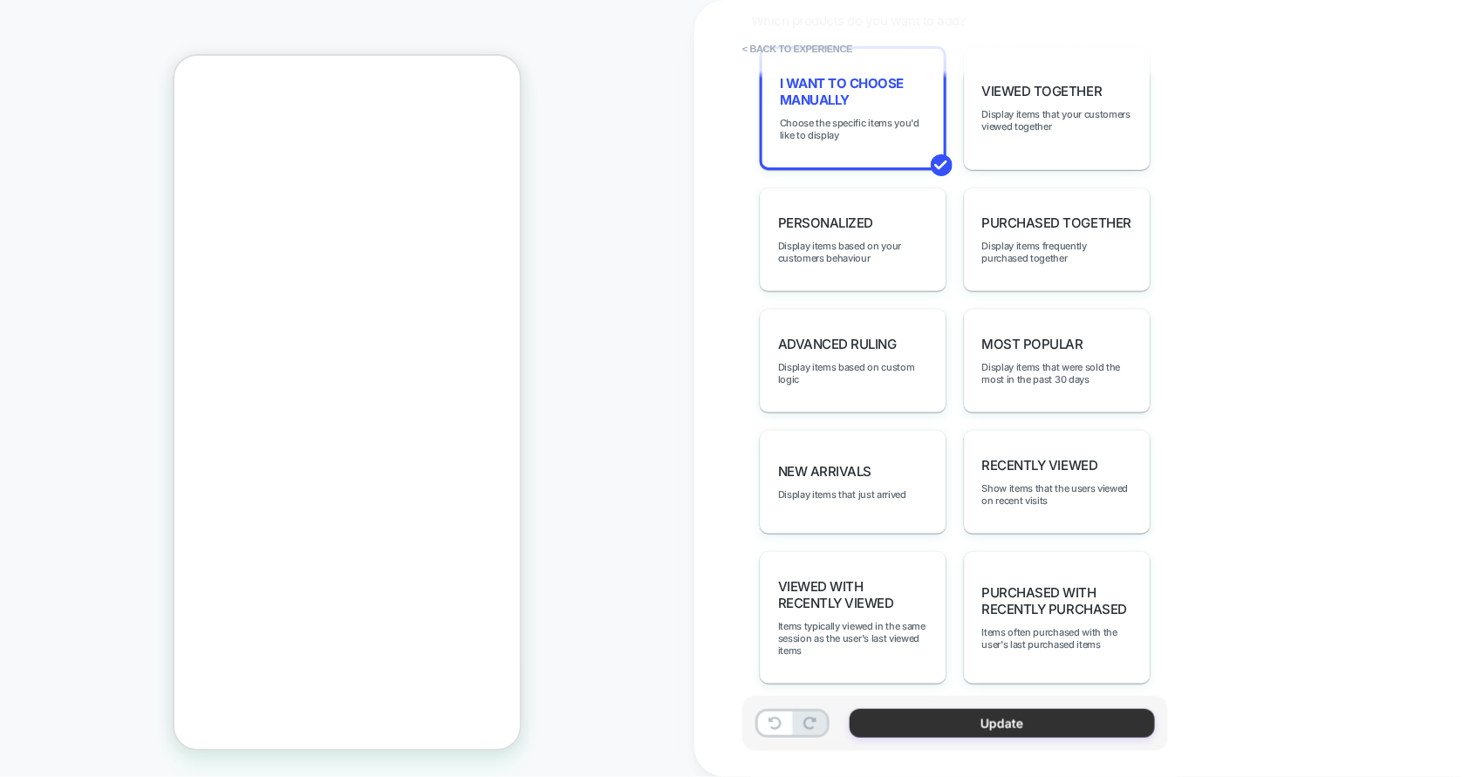
click at [1008, 720] on button "Update" at bounding box center [1002, 723] width 305 height 29
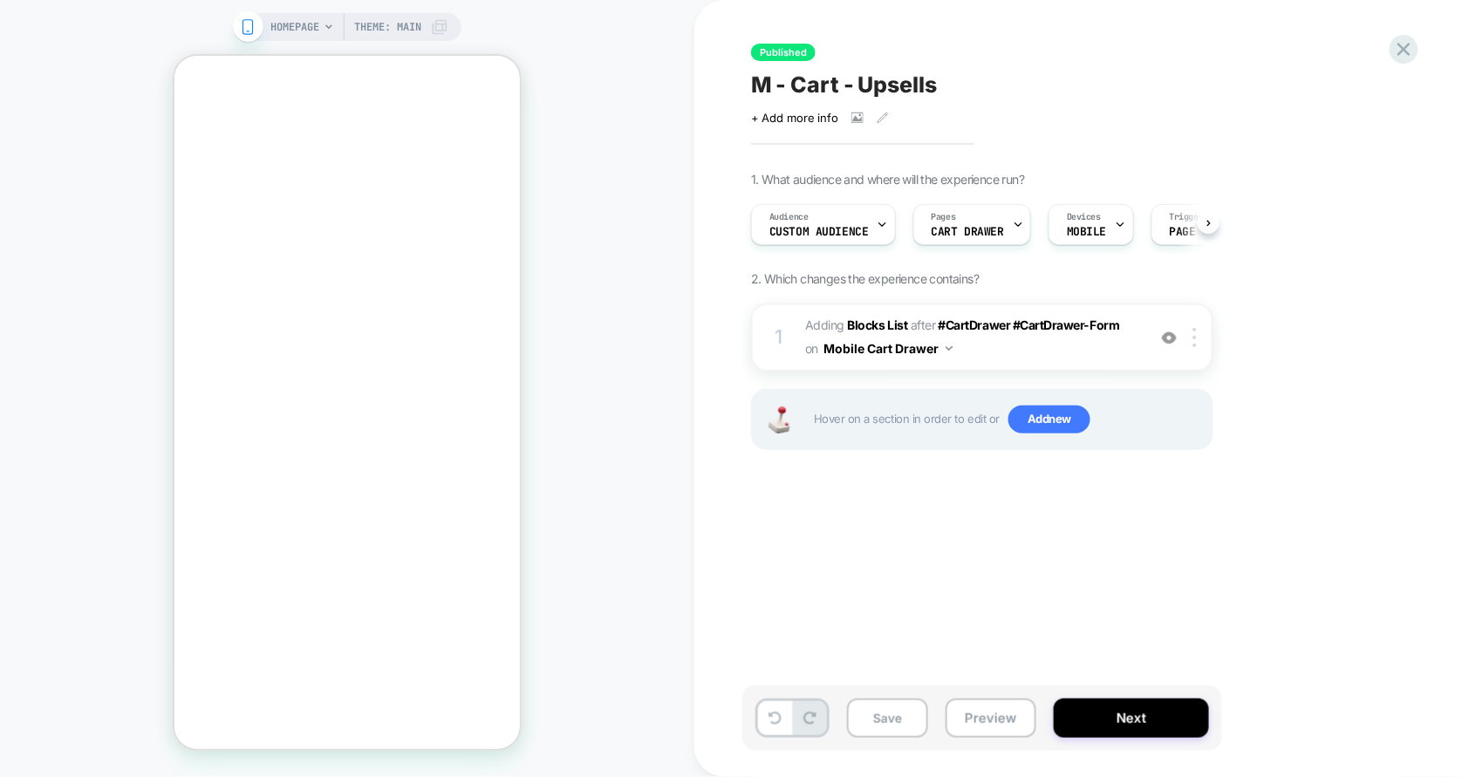
scroll to position [0, 1]
click at [1088, 711] on button "Next" at bounding box center [1131, 718] width 155 height 39
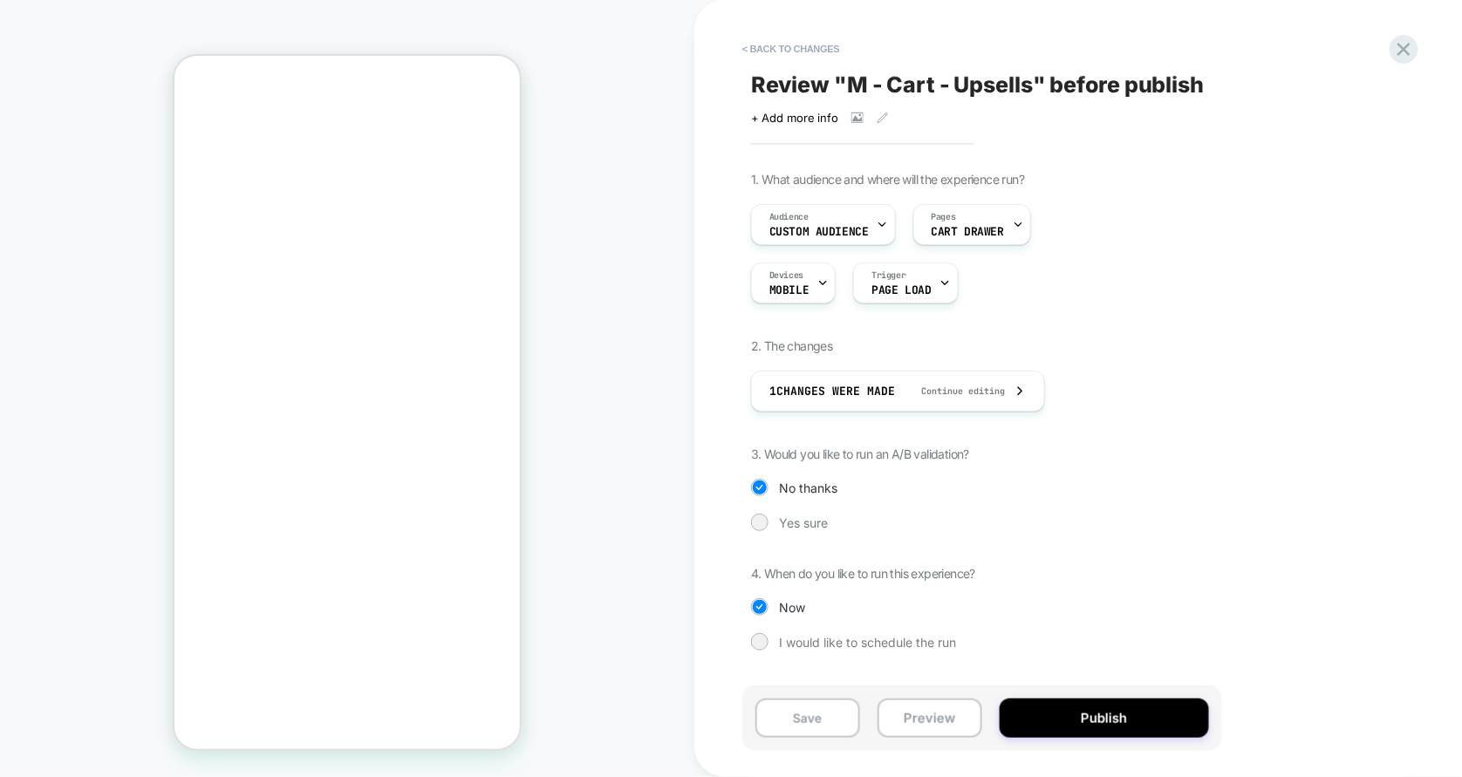
click at [1088, 711] on button "Publish" at bounding box center [1104, 718] width 209 height 39
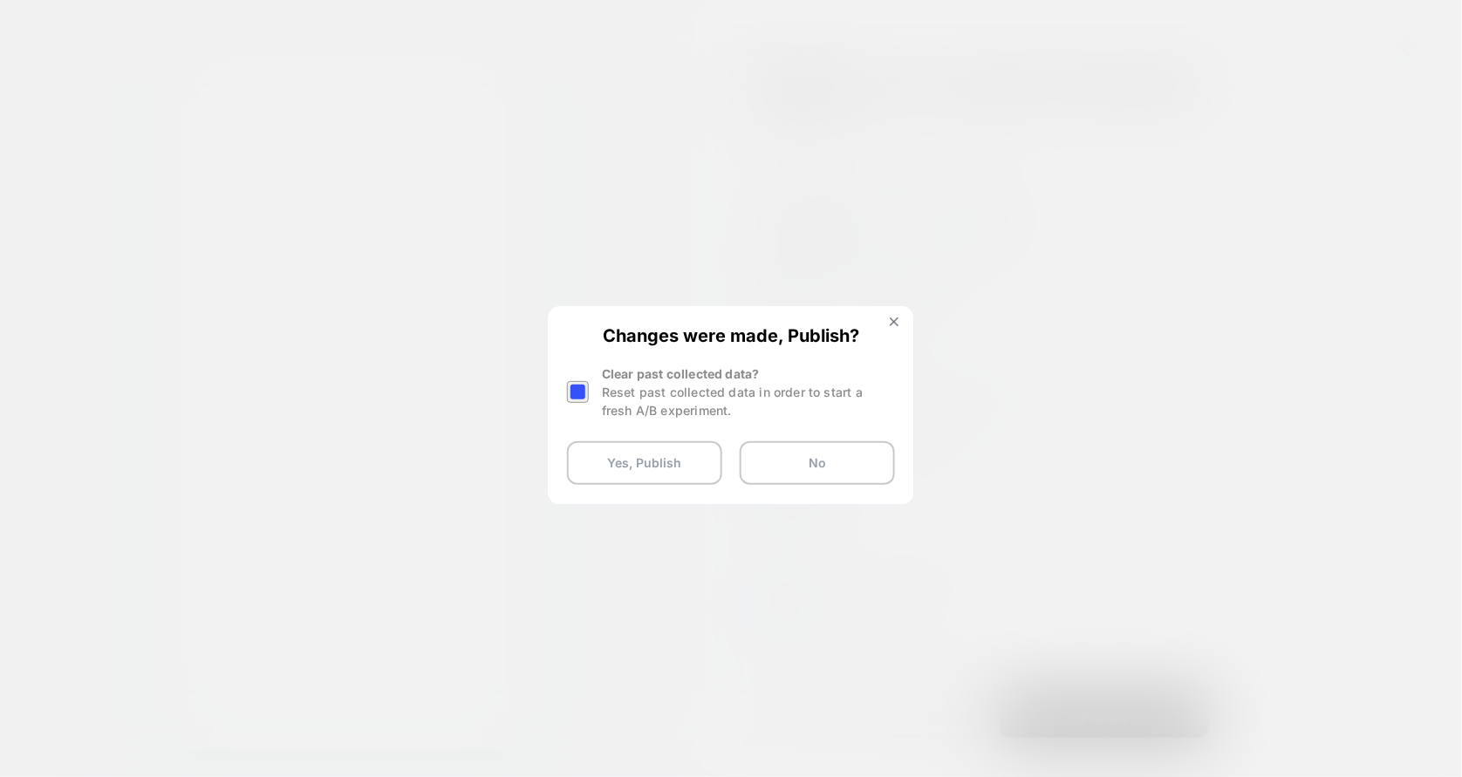
click at [645, 404] on div "Reset past collected data in order to start a fresh A/B experiment." at bounding box center [748, 401] width 293 height 37
click at [571, 391] on div at bounding box center [578, 392] width 22 height 22
click at [610, 451] on button "Yes, Publish" at bounding box center [644, 463] width 155 height 44
